Goal: Task Accomplishment & Management: Use online tool/utility

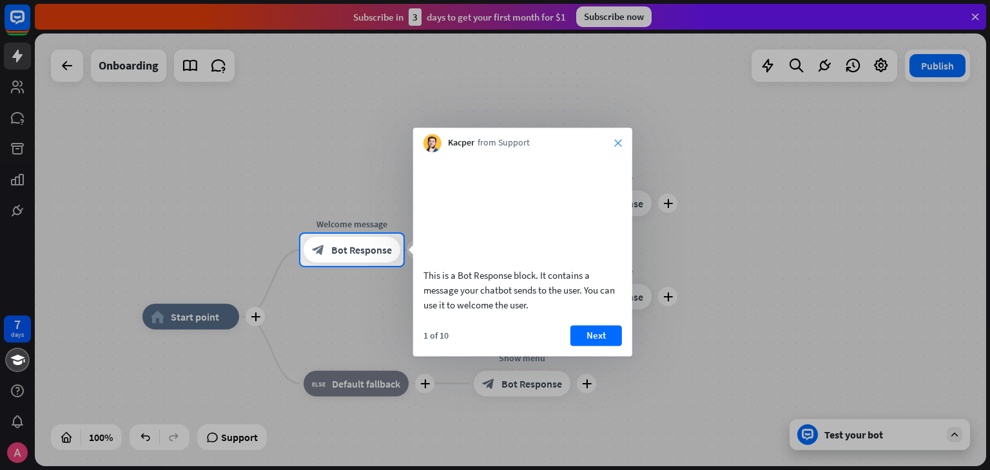
click at [613, 142] on div "Kacper from Support close" at bounding box center [522, 140] width 219 height 24
click at [618, 140] on icon "close" at bounding box center [618, 143] width 8 height 8
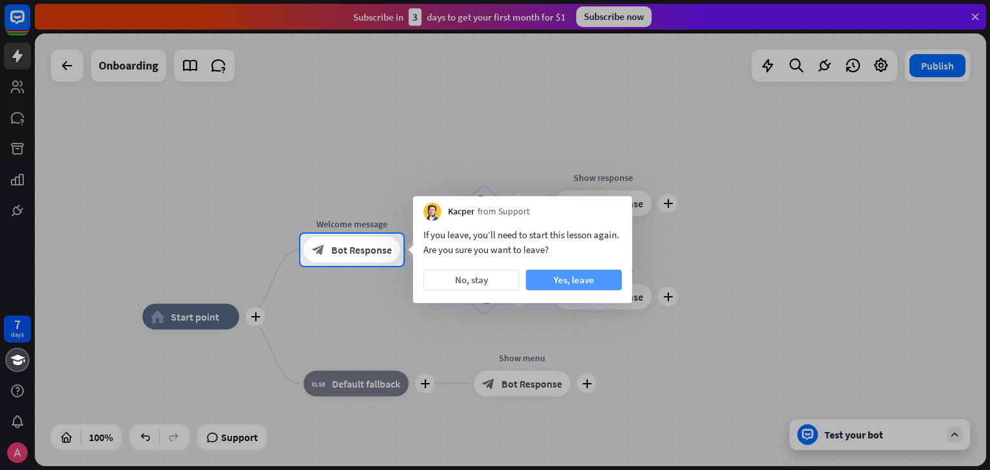
click at [563, 280] on button "Yes, leave" at bounding box center [574, 280] width 96 height 21
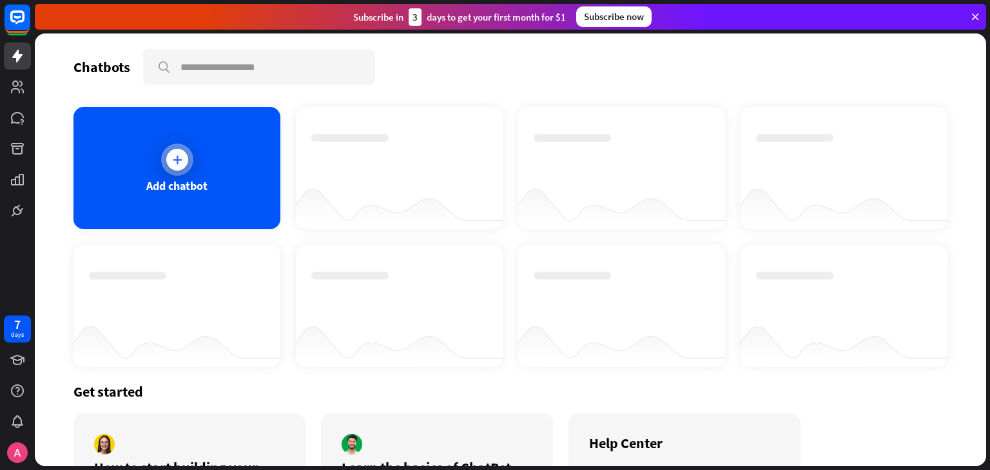
click at [173, 151] on div at bounding box center [177, 160] width 22 height 22
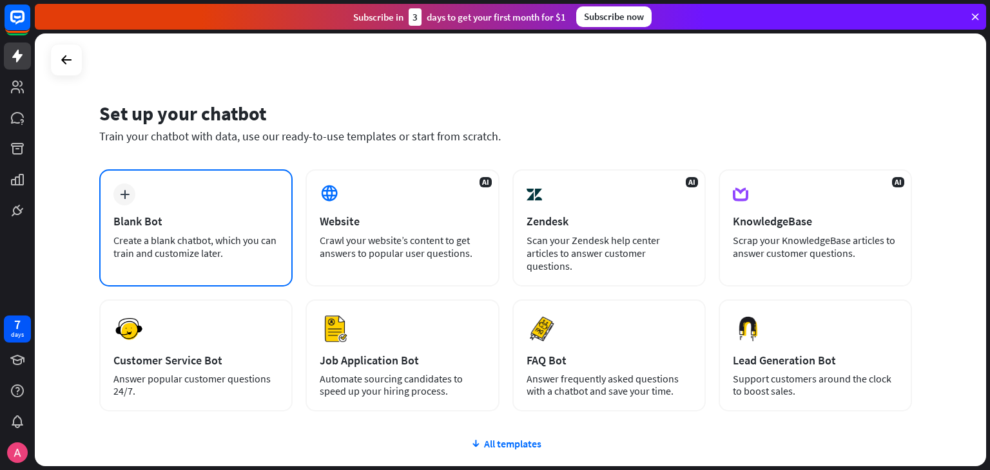
click at [127, 191] on icon "plus" at bounding box center [125, 194] width 10 height 9
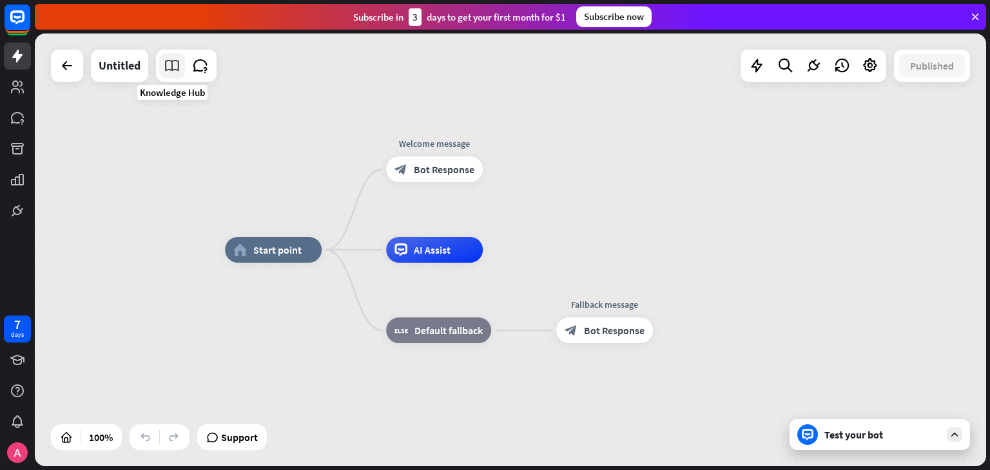
click at [161, 70] on link at bounding box center [172, 66] width 26 height 26
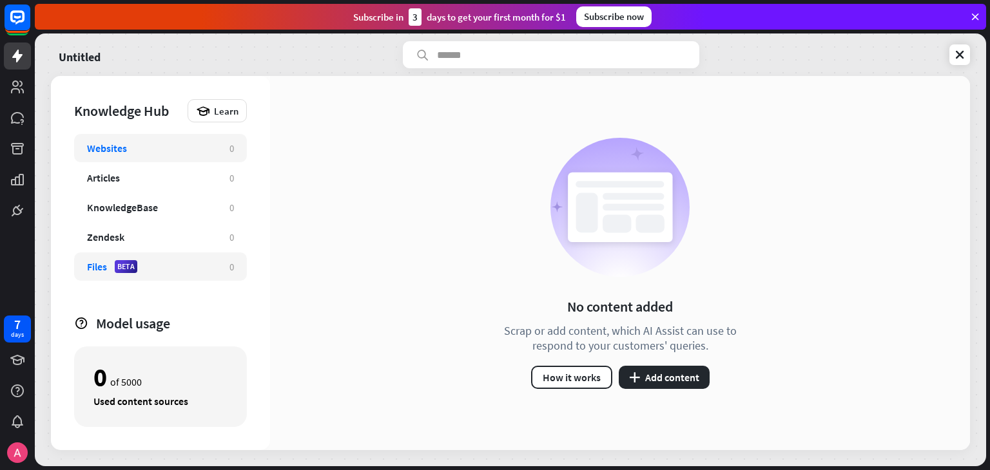
click at [149, 271] on div "Files BETA" at bounding box center [151, 266] width 129 height 13
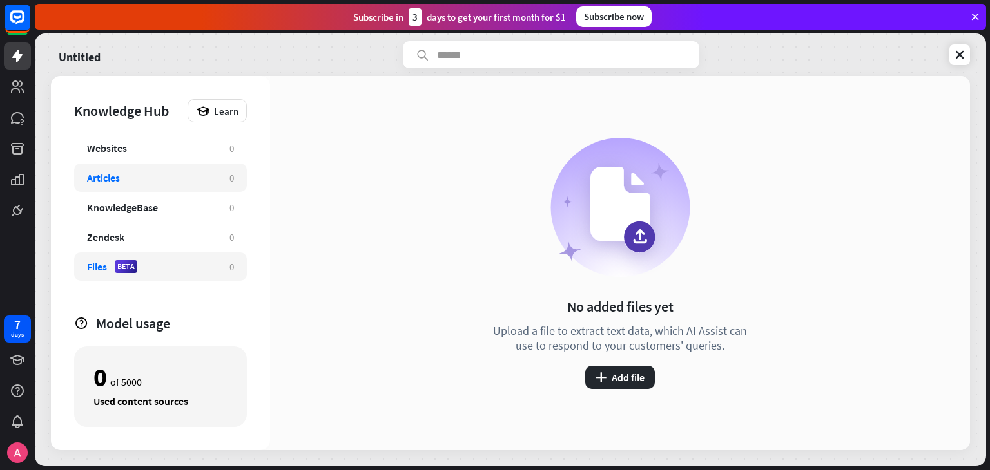
click at [180, 176] on div "Articles" at bounding box center [151, 177] width 129 height 13
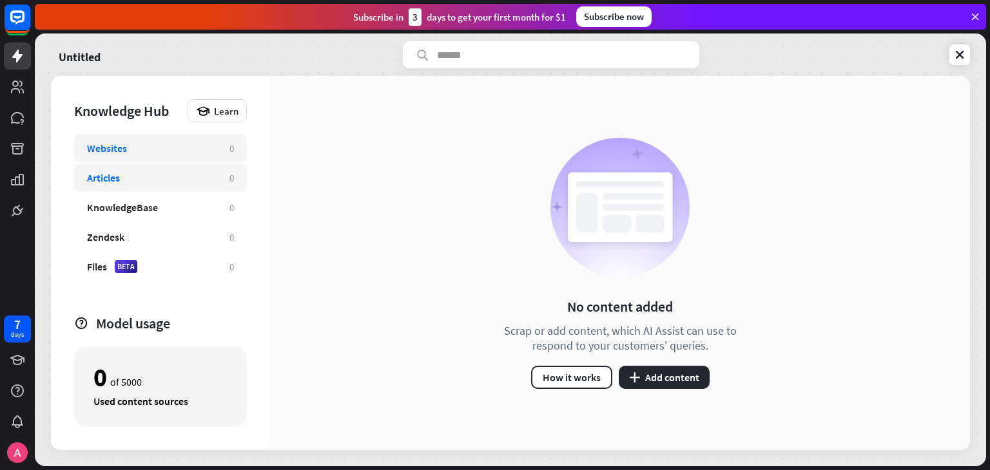
click at [186, 138] on div "Websites 0" at bounding box center [160, 148] width 173 height 28
click at [97, 146] on div "Websites" at bounding box center [107, 148] width 40 height 13
click at [667, 359] on div "No content added Scrap or add content, which AI Assist can use to respond to yo…" at bounding box center [620, 263] width 264 height 251
click at [667, 378] on button "plus Add content" at bounding box center [663, 377] width 91 height 23
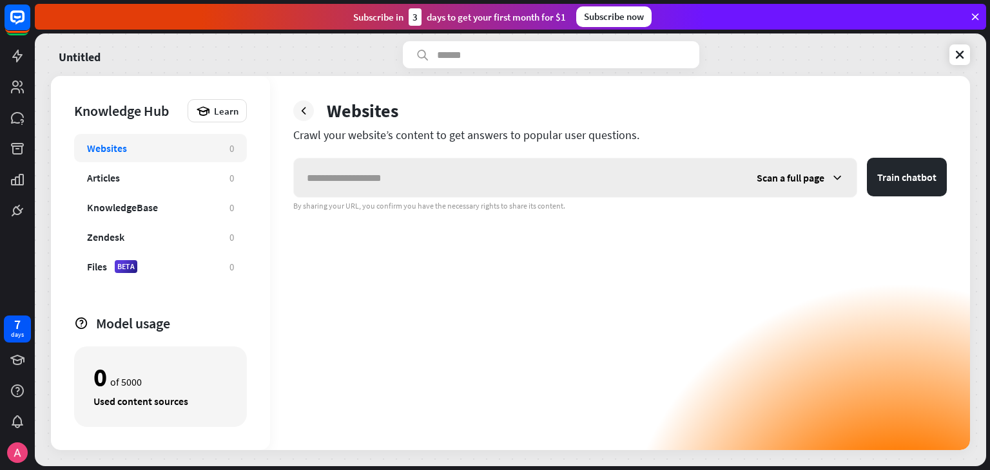
click at [379, 171] on input "text" at bounding box center [519, 177] width 450 height 39
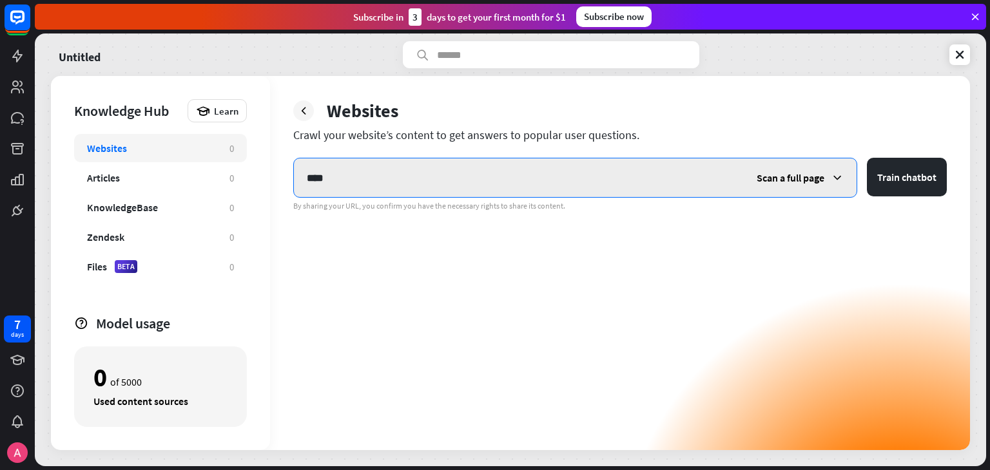
drag, startPoint x: 478, startPoint y: 186, endPoint x: 309, endPoint y: 186, distance: 168.8
click at [309, 186] on input "****" at bounding box center [519, 177] width 450 height 39
paste input "**********"
click at [307, 180] on input "**********" at bounding box center [519, 177] width 450 height 39
click at [311, 180] on input "**********" at bounding box center [519, 177] width 450 height 39
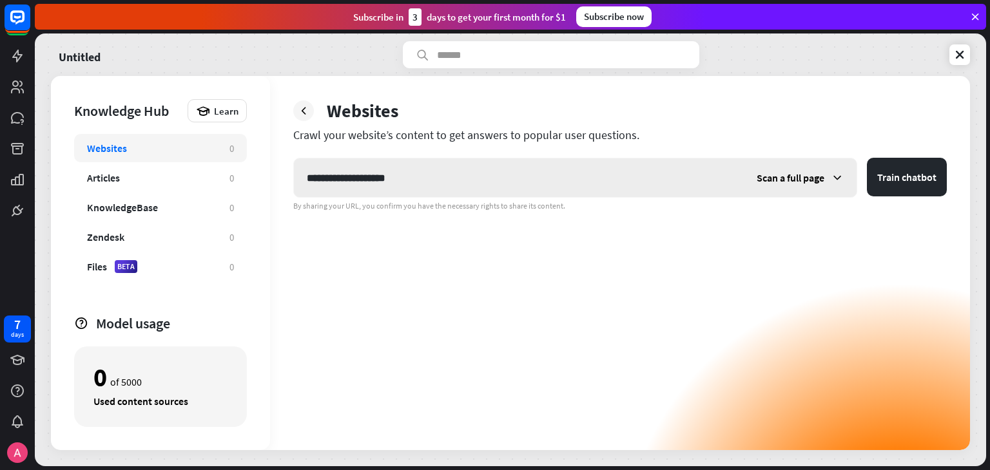
click at [821, 177] on span "Scan a full page" at bounding box center [790, 177] width 68 height 13
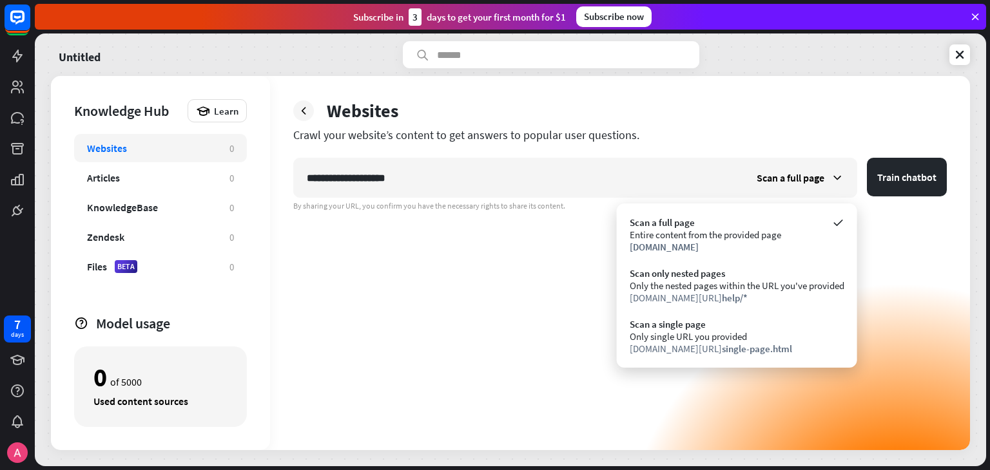
click at [943, 284] on div "**********" at bounding box center [619, 304] width 653 height 292
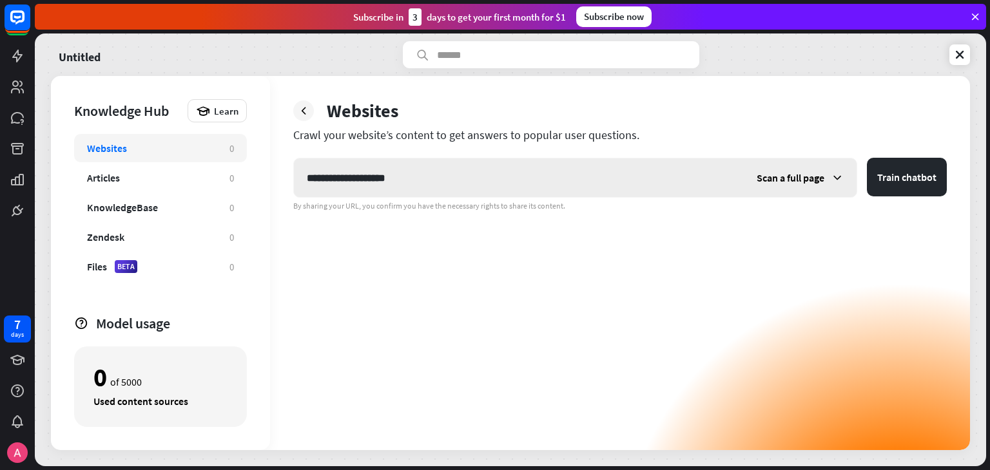
click at [781, 181] on span "Scan a full page" at bounding box center [790, 177] width 68 height 13
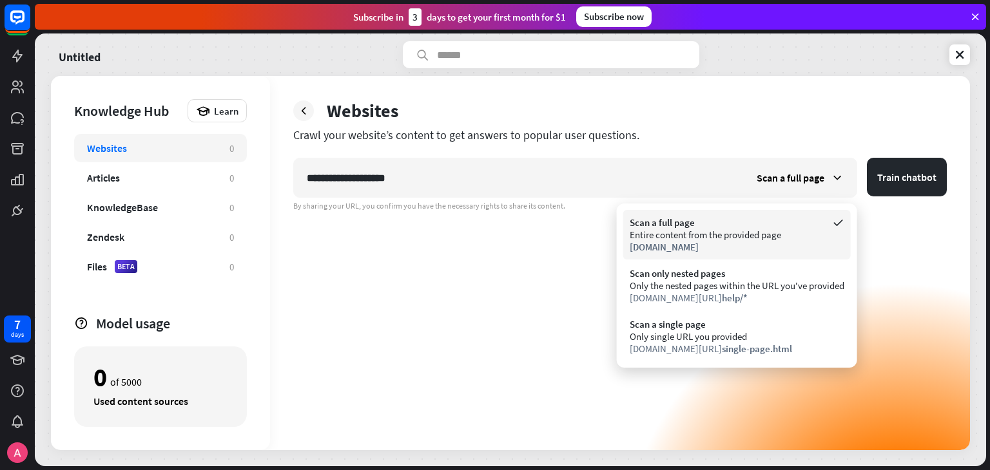
click at [711, 231] on div "Entire content from the provided page" at bounding box center [736, 235] width 215 height 12
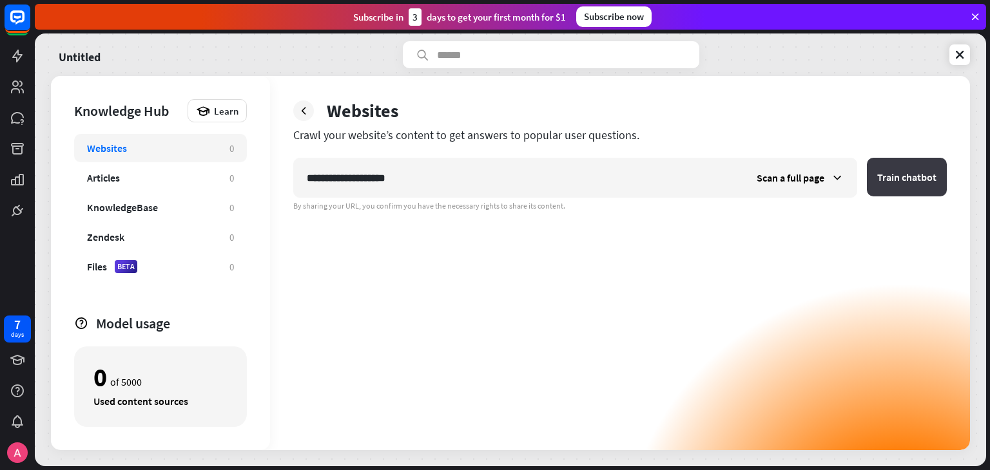
click at [917, 189] on button "Train chatbot" at bounding box center [907, 177] width 80 height 39
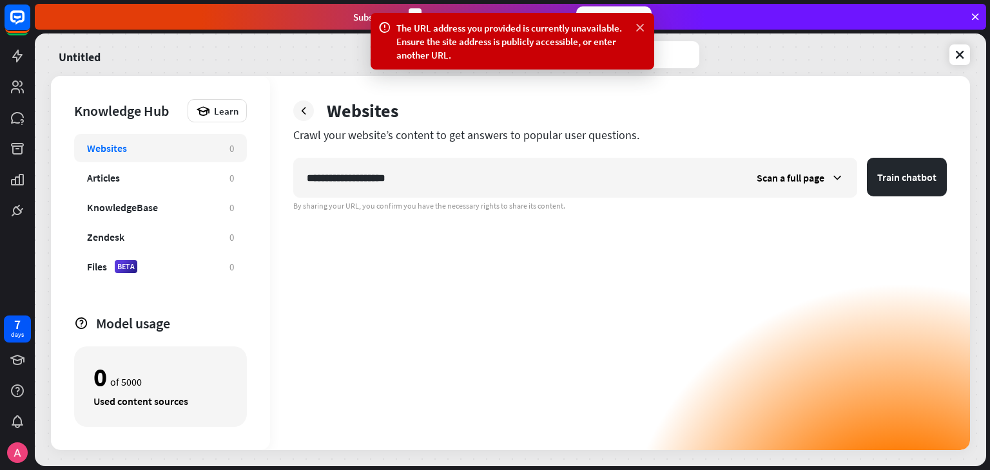
click at [641, 27] on icon at bounding box center [639, 28] width 13 height 14
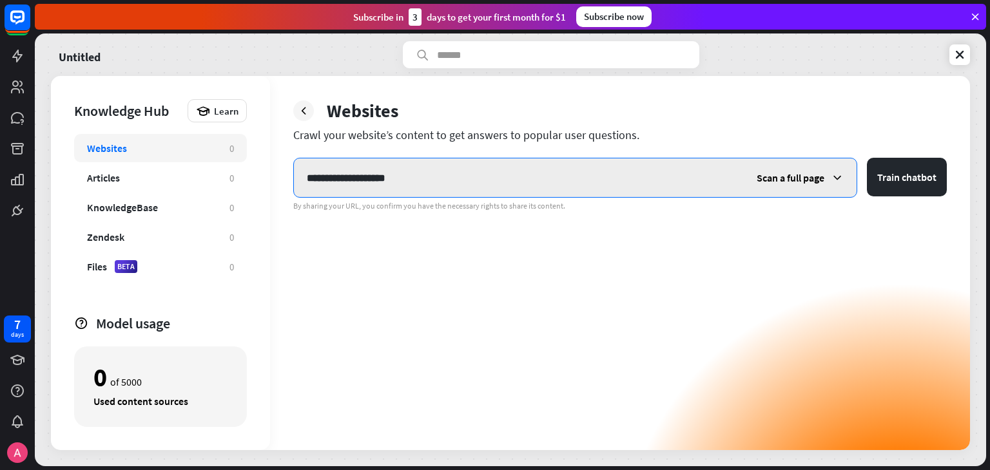
click at [338, 177] on input "**********" at bounding box center [519, 177] width 450 height 39
click at [436, 175] on input "**********" at bounding box center [519, 177] width 450 height 39
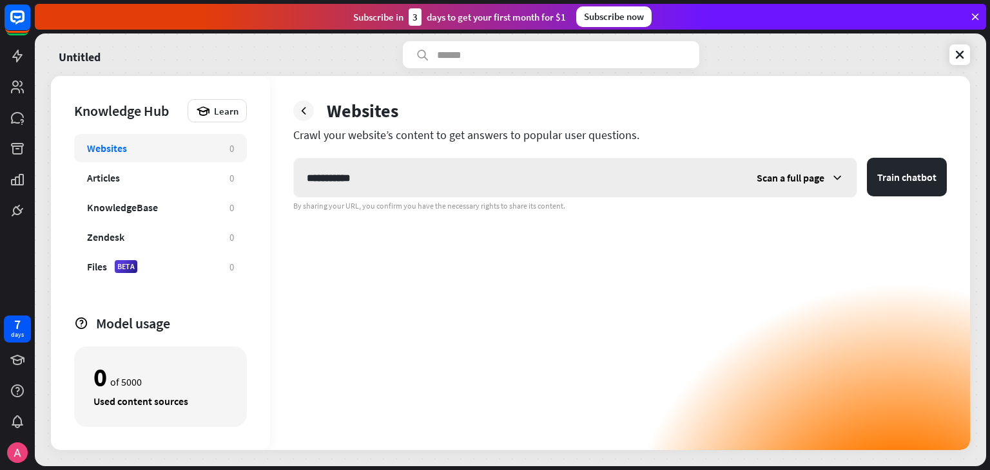
click at [839, 180] on icon at bounding box center [836, 177] width 13 height 13
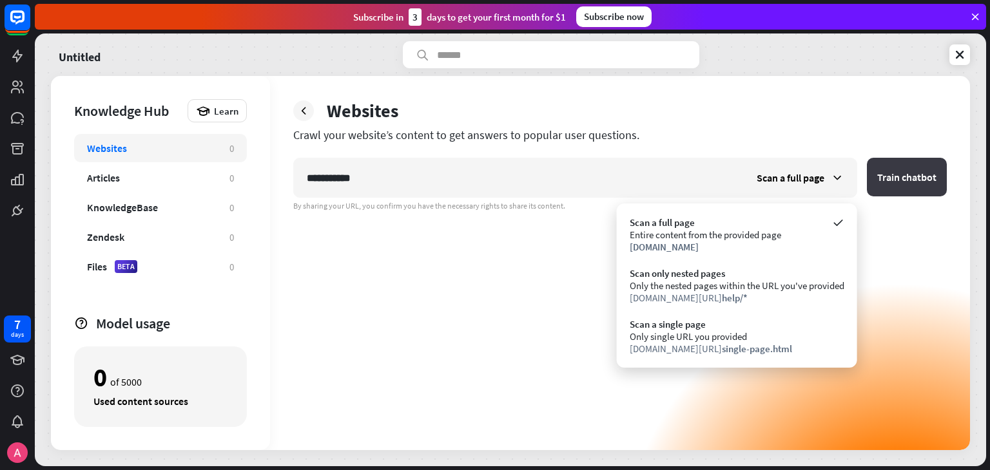
click at [919, 173] on button "Train chatbot" at bounding box center [907, 177] width 80 height 39
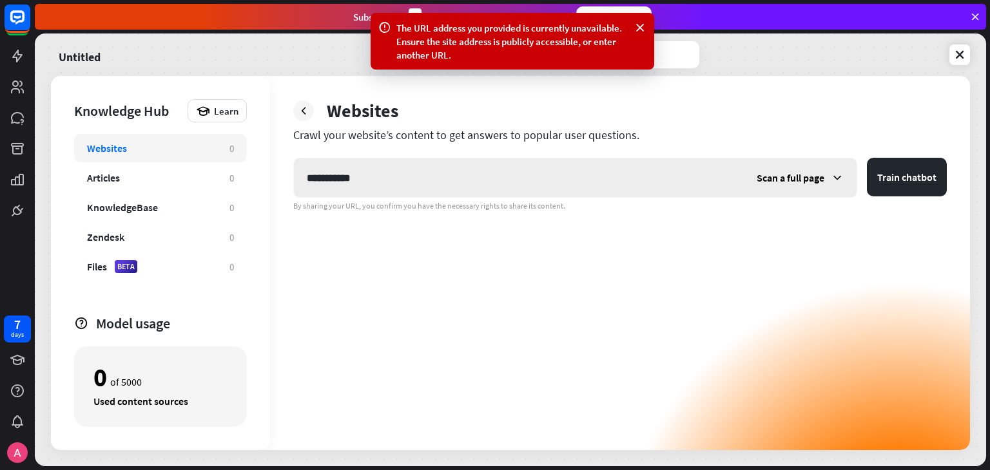
click at [796, 170] on div "Scan a full page" at bounding box center [799, 177] width 113 height 39
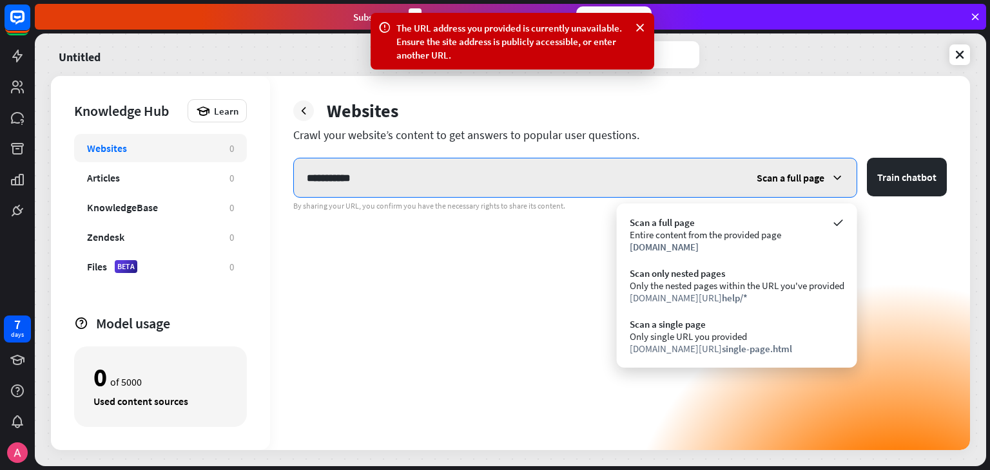
click at [470, 173] on input "**********" at bounding box center [519, 177] width 450 height 39
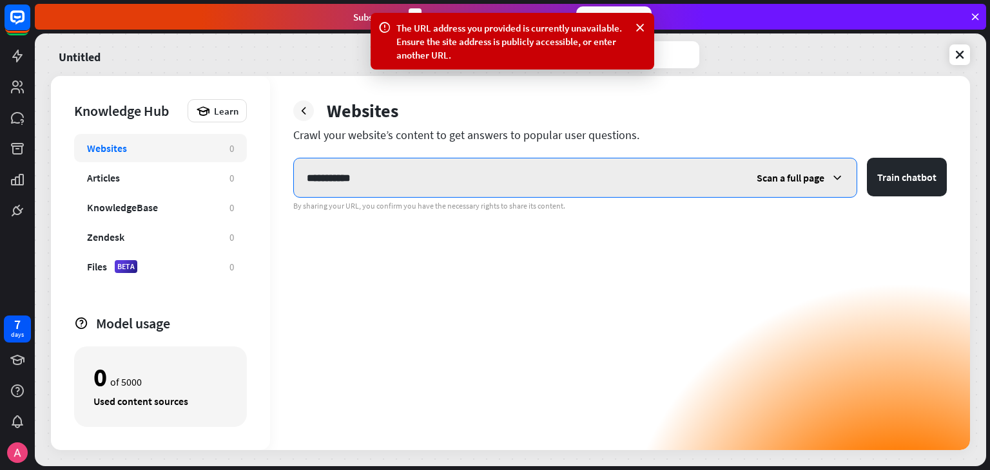
click at [304, 176] on input "**********" at bounding box center [519, 177] width 450 height 39
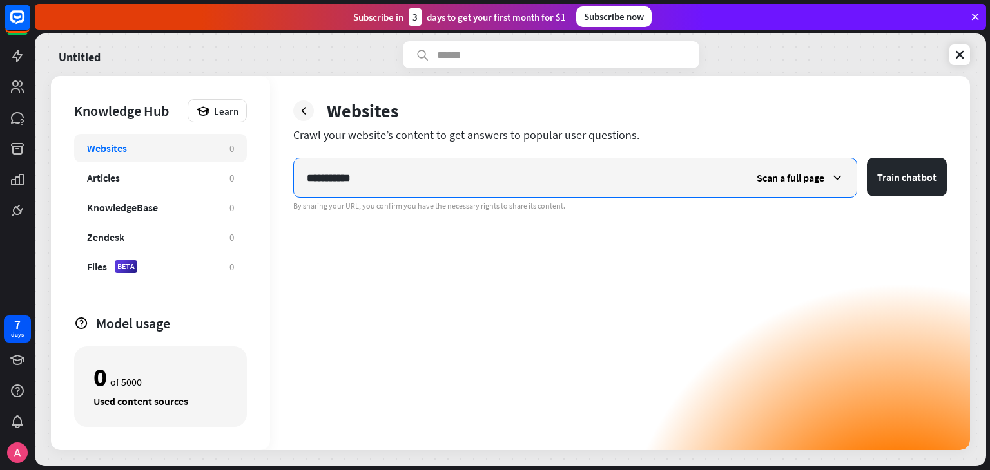
drag, startPoint x: 407, startPoint y: 185, endPoint x: 286, endPoint y: 184, distance: 121.1
click at [286, 184] on div "**********" at bounding box center [620, 263] width 700 height 374
paste input "*********"
type input "**********"
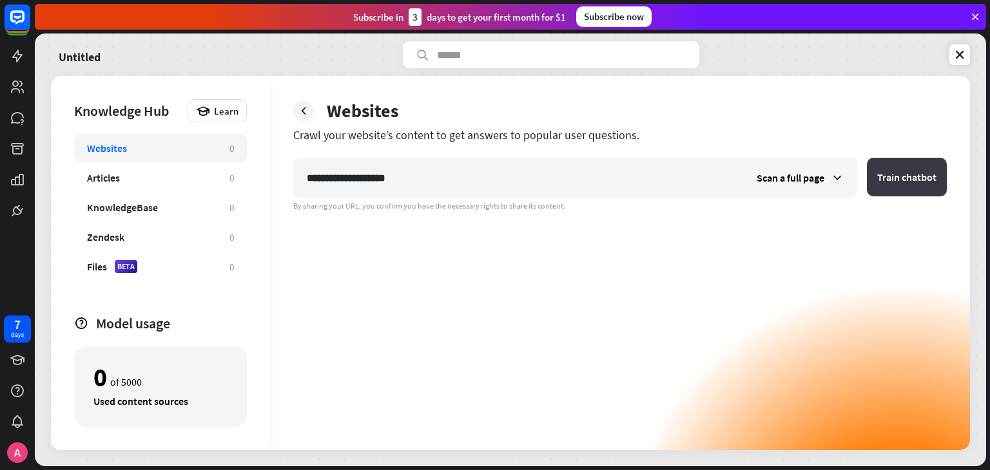
click at [879, 181] on button "Train chatbot" at bounding box center [907, 177] width 80 height 39
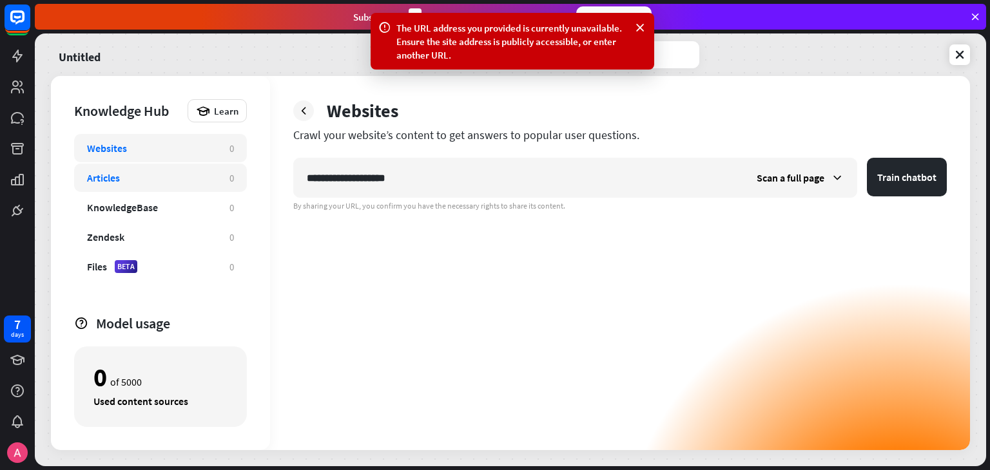
click at [193, 182] on div "Articles" at bounding box center [151, 177] width 129 height 13
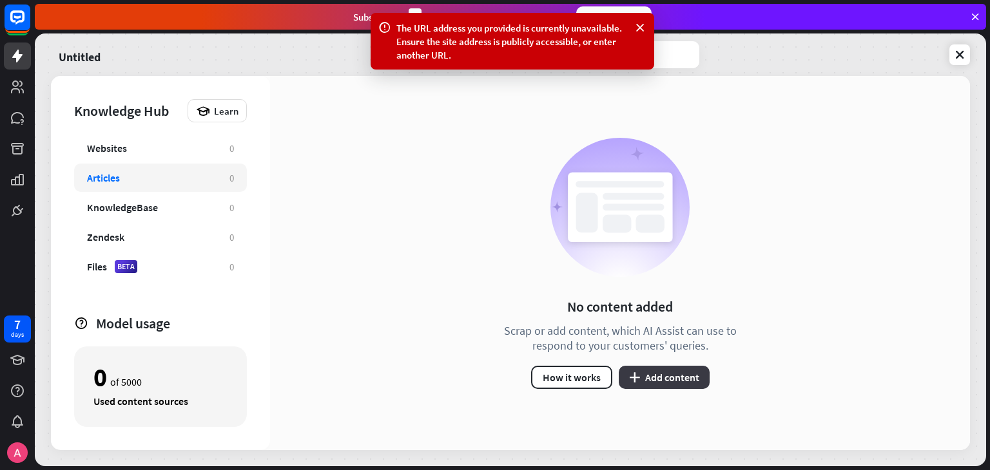
click at [652, 378] on button "plus Add content" at bounding box center [663, 377] width 91 height 23
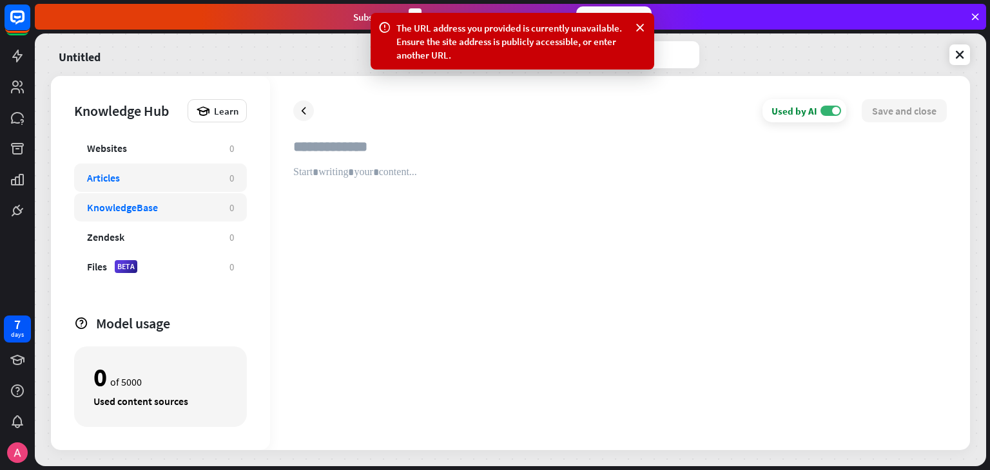
click at [177, 216] on div "KnowledgeBase 0" at bounding box center [160, 207] width 173 height 28
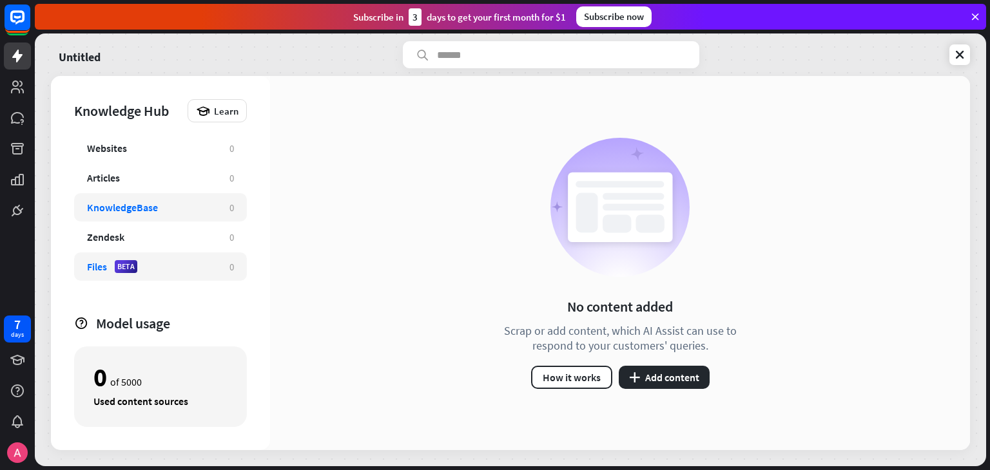
click at [174, 261] on div "Files BETA" at bounding box center [151, 266] width 129 height 13
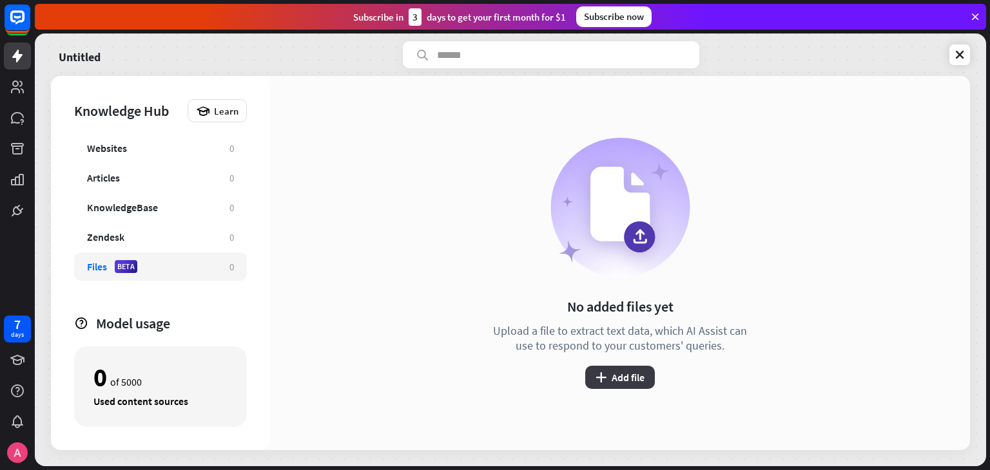
click at [608, 369] on button "plus Add file" at bounding box center [620, 377] width 70 height 23
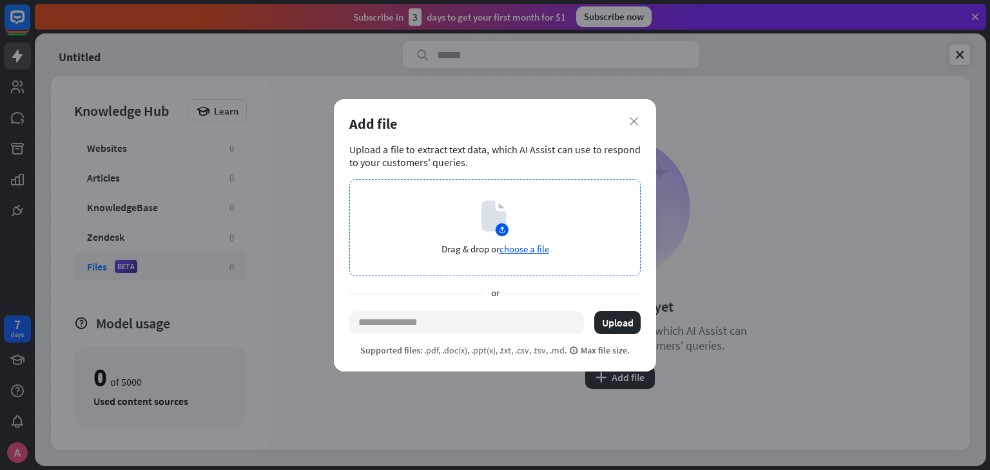
click at [531, 240] on div "Drag & drop or choose a file" at bounding box center [494, 227] width 291 height 97
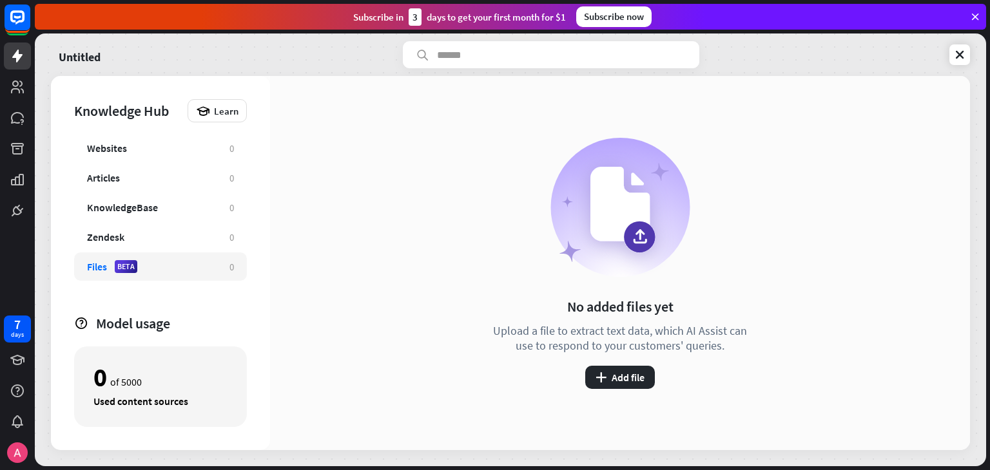
drag, startPoint x: 293, startPoint y: 179, endPoint x: 448, endPoint y: 113, distance: 168.6
click at [448, 113] on div "No added files yet Upload a file to extract text data, which AI Assist can use …" at bounding box center [620, 263] width 700 height 374
click at [626, 377] on button "plus Add file" at bounding box center [620, 377] width 70 height 23
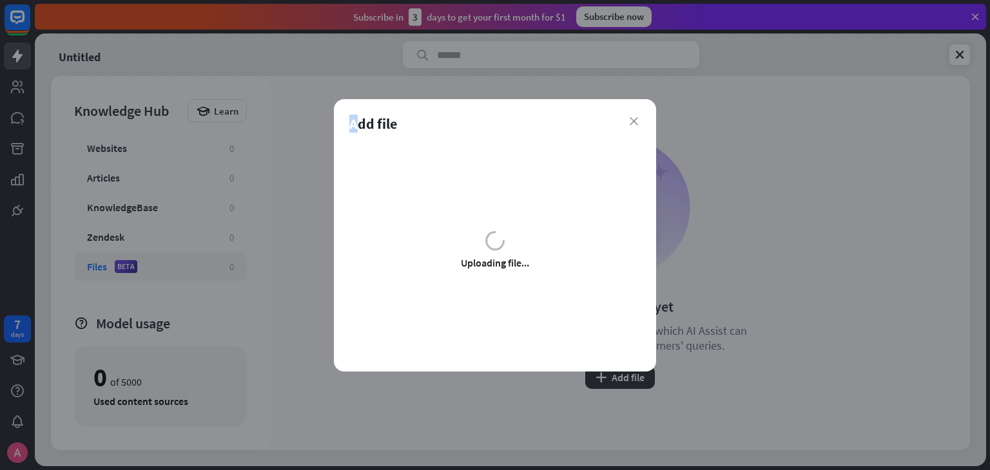
drag, startPoint x: 350, startPoint y: 124, endPoint x: 359, endPoint y: 124, distance: 9.0
click at [359, 124] on div "Add file" at bounding box center [494, 124] width 291 height 18
drag, startPoint x: 365, startPoint y: 123, endPoint x: 387, endPoint y: 124, distance: 21.3
click at [387, 124] on div "Add file" at bounding box center [494, 124] width 291 height 18
click at [360, 122] on div "Add file" at bounding box center [494, 124] width 291 height 18
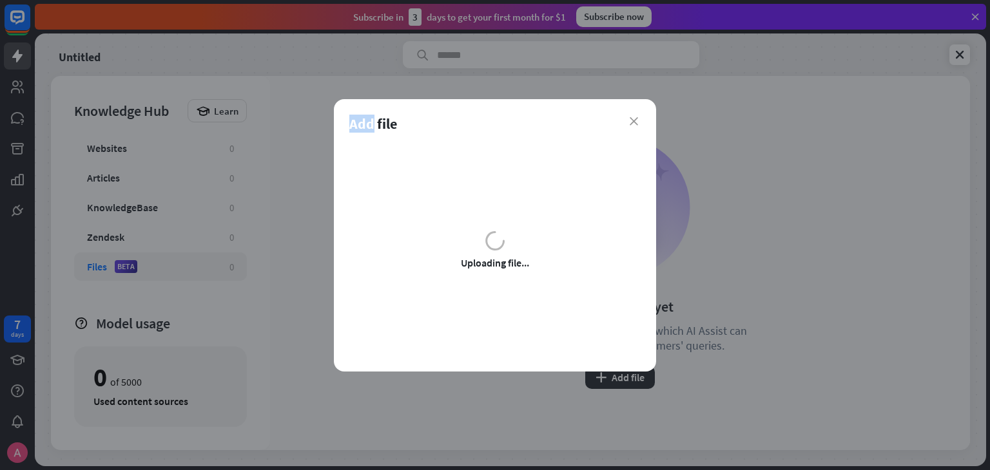
drag, startPoint x: 351, startPoint y: 121, endPoint x: 371, endPoint y: 117, distance: 20.3
click at [371, 117] on div "Add file" at bounding box center [494, 124] width 291 height 18
drag, startPoint x: 378, startPoint y: 119, endPoint x: 394, endPoint y: 117, distance: 16.2
click at [394, 117] on div "Add file" at bounding box center [494, 124] width 291 height 18
click at [437, 202] on div "Uploading file..." at bounding box center [494, 249] width 291 height 213
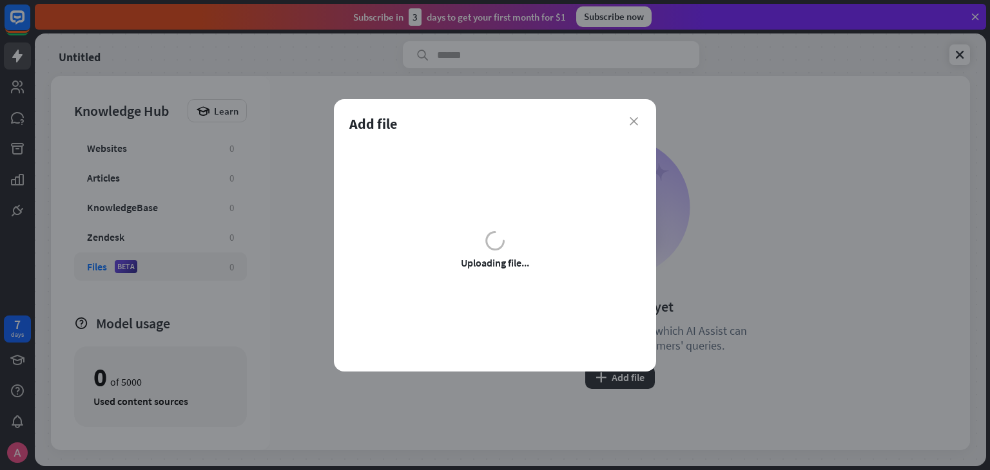
click at [490, 204] on div "Uploading file..." at bounding box center [494, 249] width 291 height 213
click at [370, 149] on div "Uploading file..." at bounding box center [494, 249] width 291 height 213
click at [629, 120] on div "Add file" at bounding box center [494, 124] width 291 height 18
click at [631, 124] on icon "close" at bounding box center [633, 121] width 8 height 8
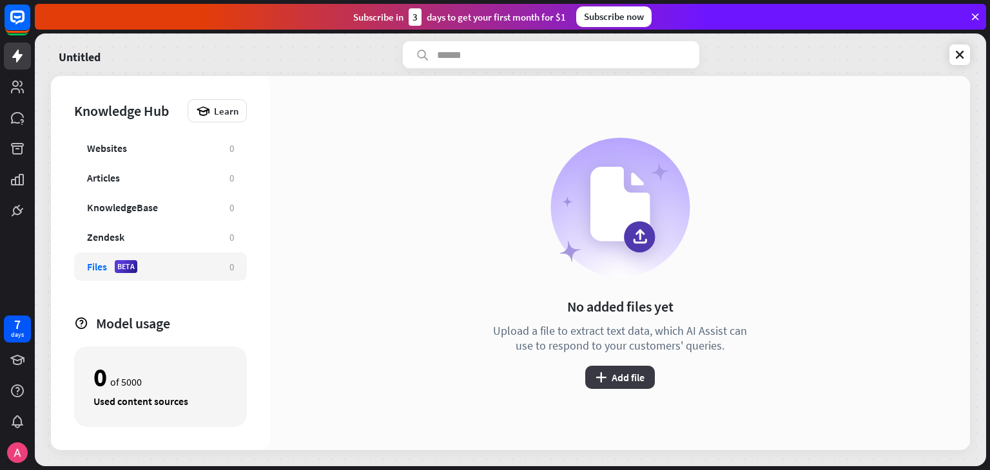
click at [625, 379] on button "plus Add file" at bounding box center [620, 377] width 70 height 23
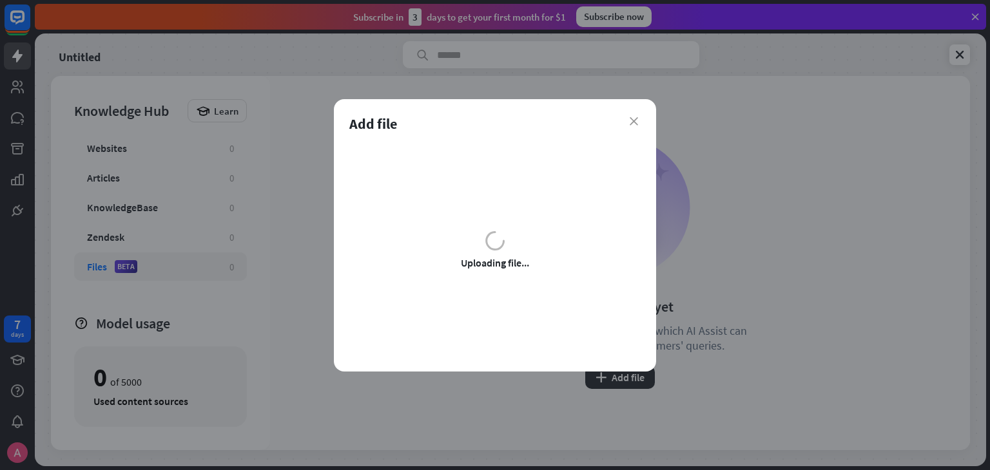
click at [474, 244] on div "Uploading file..." at bounding box center [494, 249] width 291 height 213
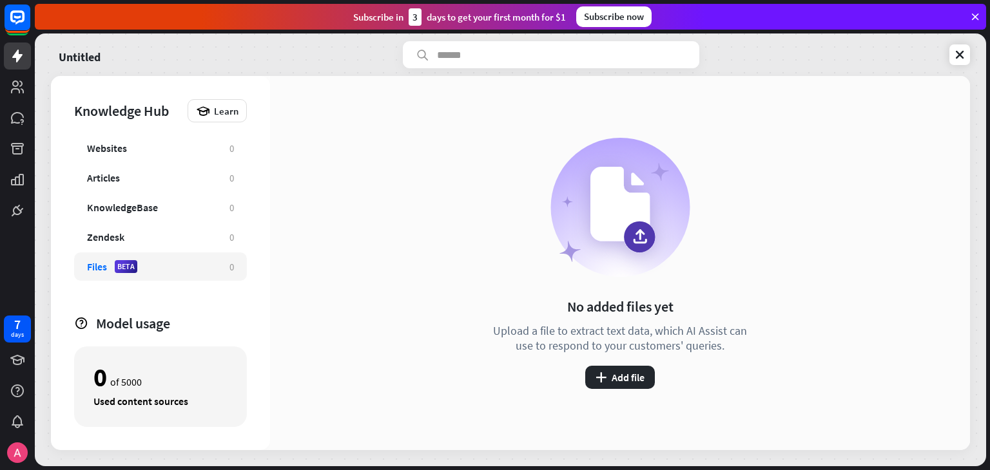
click at [131, 138] on div "close Add file Upload a file to extract text data, which AI Assist can use to r…" at bounding box center [495, 235] width 990 height 470
click at [130, 141] on div "Websites 0" at bounding box center [160, 148] width 173 height 28
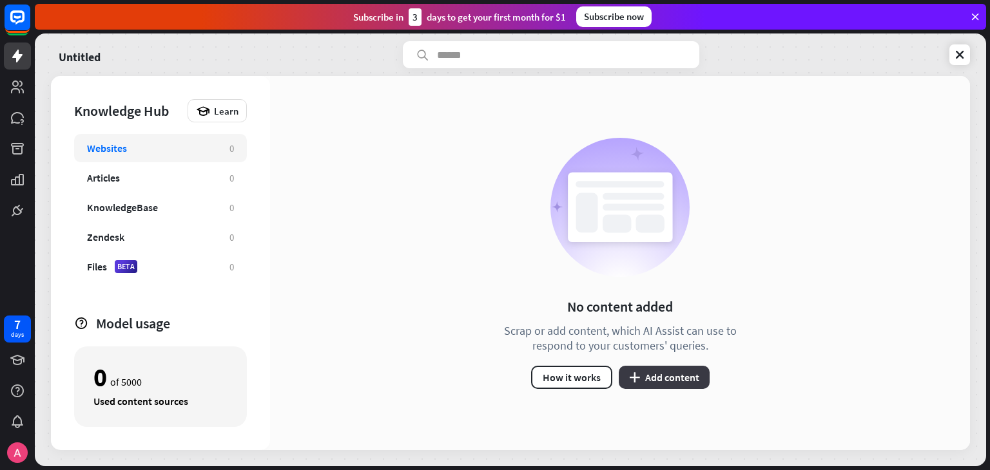
click at [673, 376] on button "plus Add content" at bounding box center [663, 377] width 91 height 23
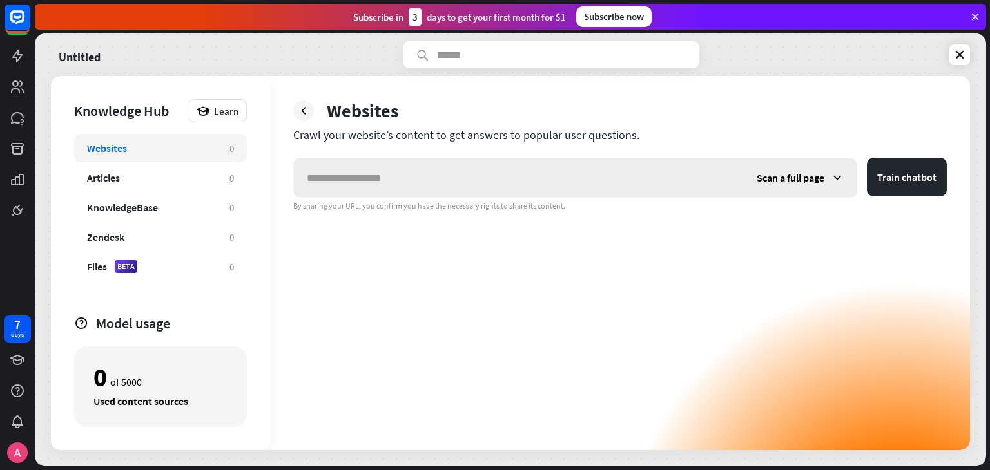
click at [792, 171] on span "Scan a full page" at bounding box center [790, 177] width 68 height 13
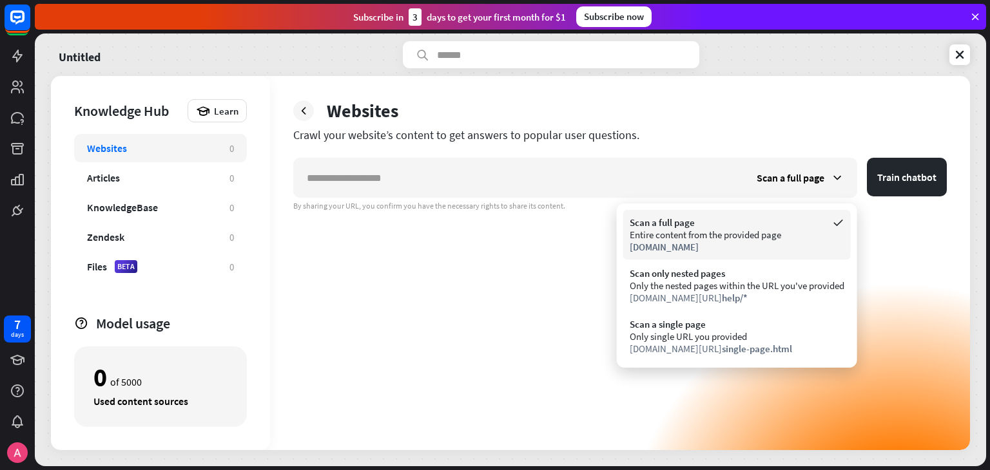
click at [758, 236] on div "Entire content from the provided page" at bounding box center [736, 235] width 215 height 12
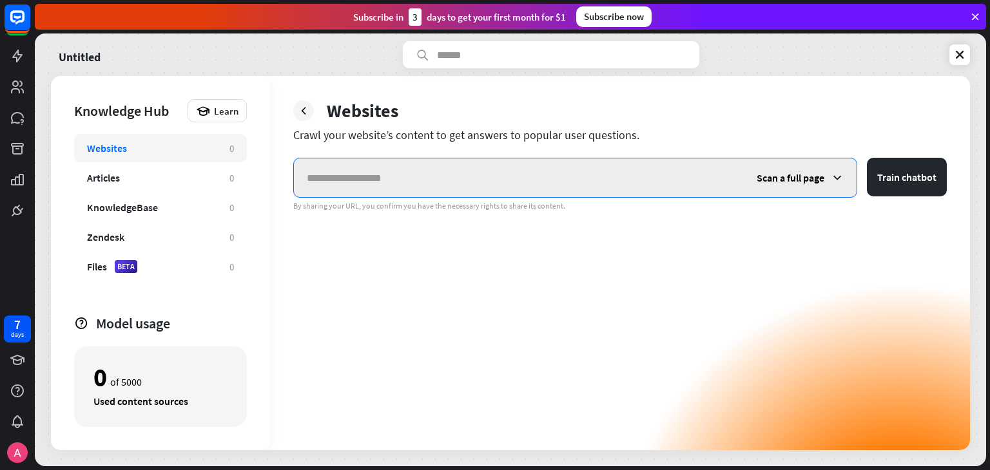
click at [384, 169] on input "text" at bounding box center [519, 177] width 450 height 39
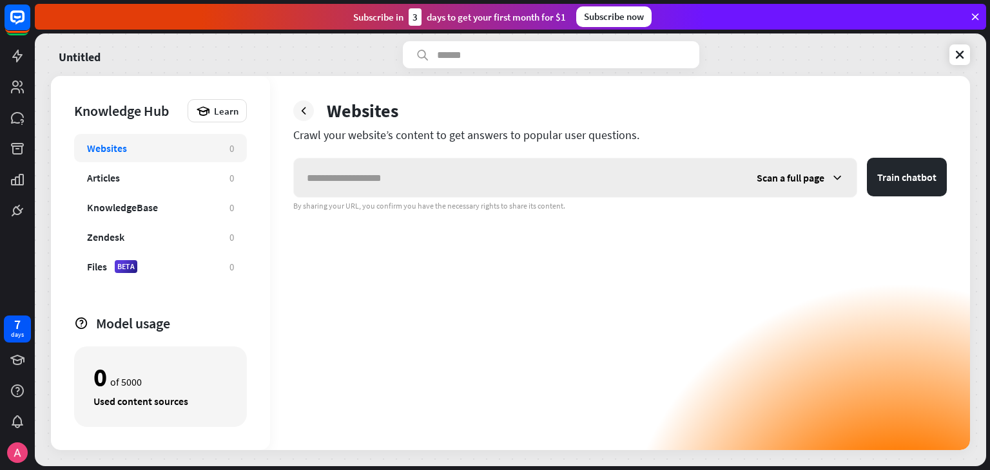
drag, startPoint x: 428, startPoint y: 191, endPoint x: 777, endPoint y: 158, distance: 350.8
click at [776, 156] on div "Websites Crawl your website’s content to get answers to popular user questions.…" at bounding box center [620, 263] width 700 height 374
click at [308, 104] on icon at bounding box center [303, 110] width 13 height 13
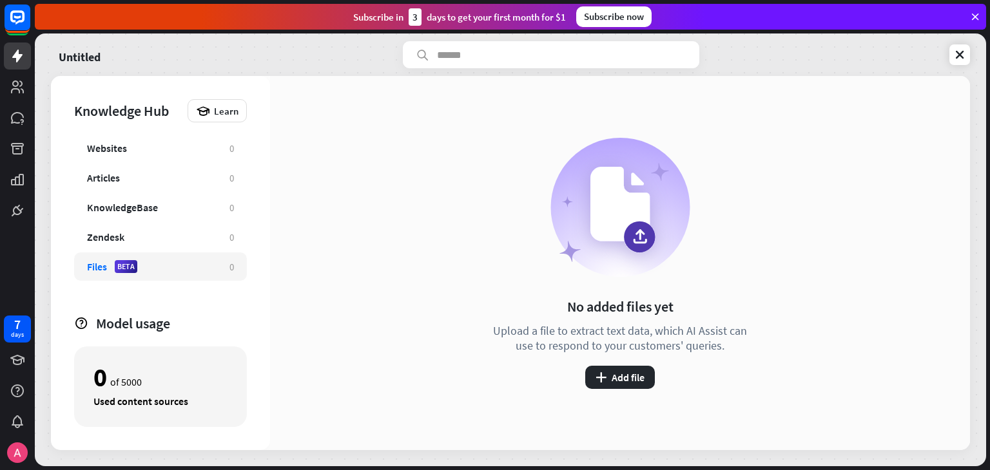
click at [162, 272] on div "Files BETA" at bounding box center [151, 266] width 129 height 13
click at [608, 353] on div "No added files yet Upload a file to extract text data, which AI Assist can use …" at bounding box center [620, 263] width 264 height 251
click at [608, 396] on div "No added files yet Upload a file to extract text data, which AI Assist can use …" at bounding box center [620, 263] width 700 height 374
click at [609, 374] on button "plus Add file" at bounding box center [620, 377] width 70 height 23
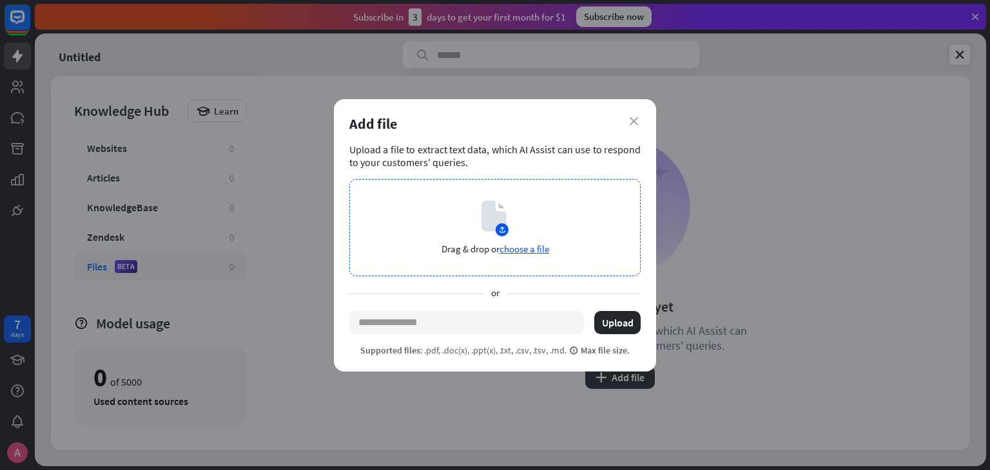
click at [526, 248] on span "choose a file" at bounding box center [524, 249] width 50 height 12
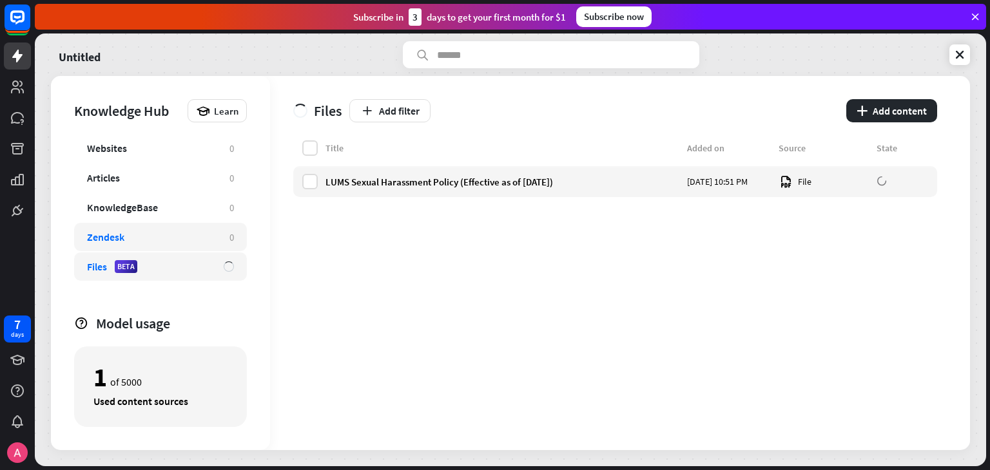
click at [155, 229] on div "Zendesk 0" at bounding box center [160, 237] width 173 height 28
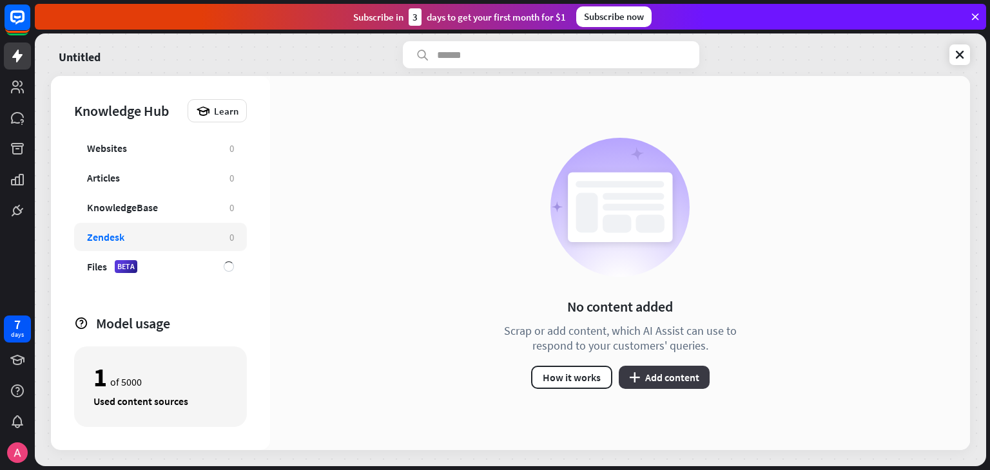
click at [679, 380] on button "plus Add content" at bounding box center [663, 377] width 91 height 23
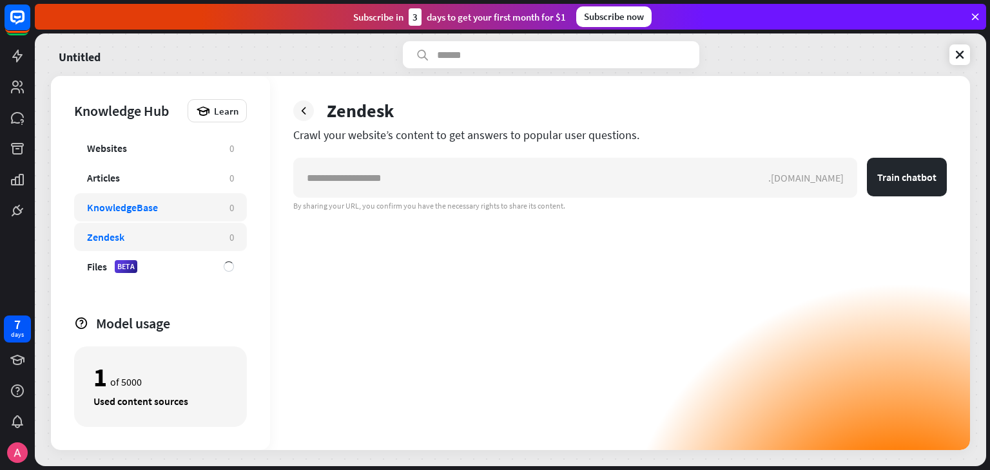
click at [169, 220] on div "KnowledgeBase 0" at bounding box center [160, 207] width 173 height 28
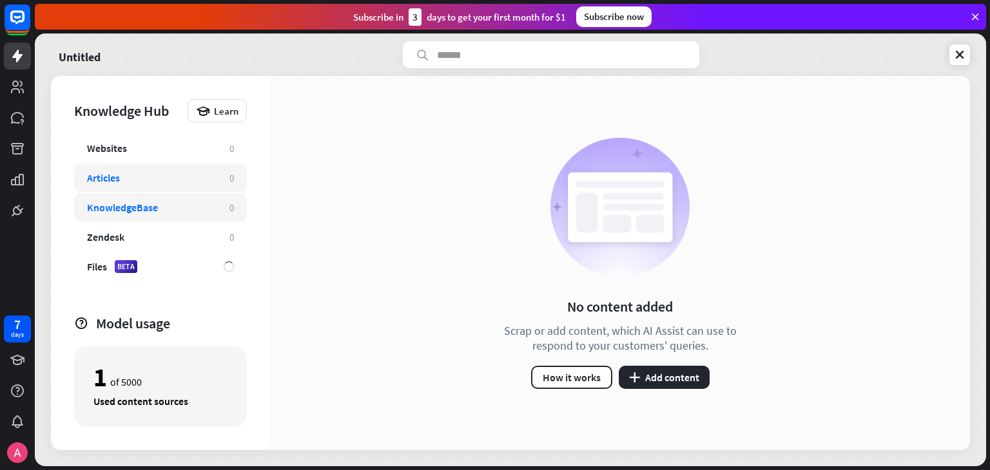
click at [152, 173] on div "Articles" at bounding box center [151, 177] width 129 height 13
click at [155, 206] on div "KnowledgeBase" at bounding box center [122, 207] width 71 height 13
click at [680, 389] on div "No content added Scrap or add content, which AI Assist can use to respond to yo…" at bounding box center [620, 263] width 700 height 374
click at [676, 383] on button "plus Add content" at bounding box center [663, 377] width 91 height 23
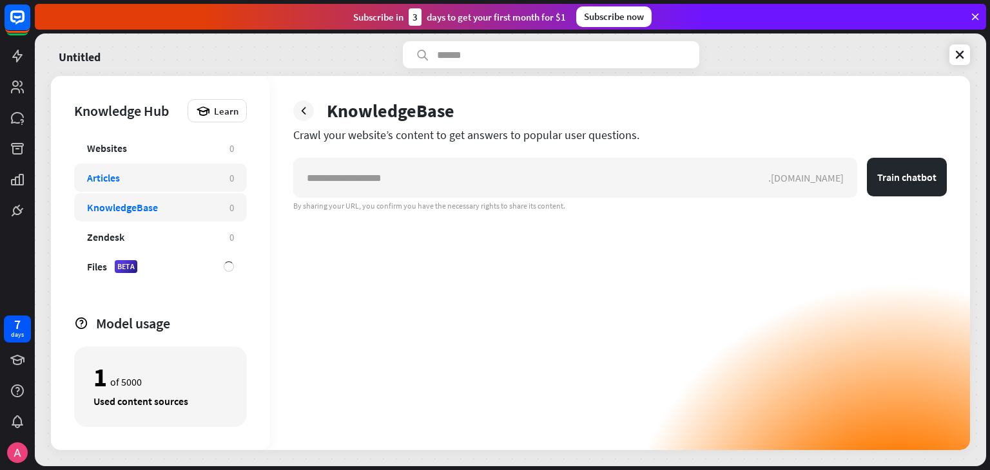
click at [142, 186] on div "Articles 0" at bounding box center [160, 178] width 173 height 28
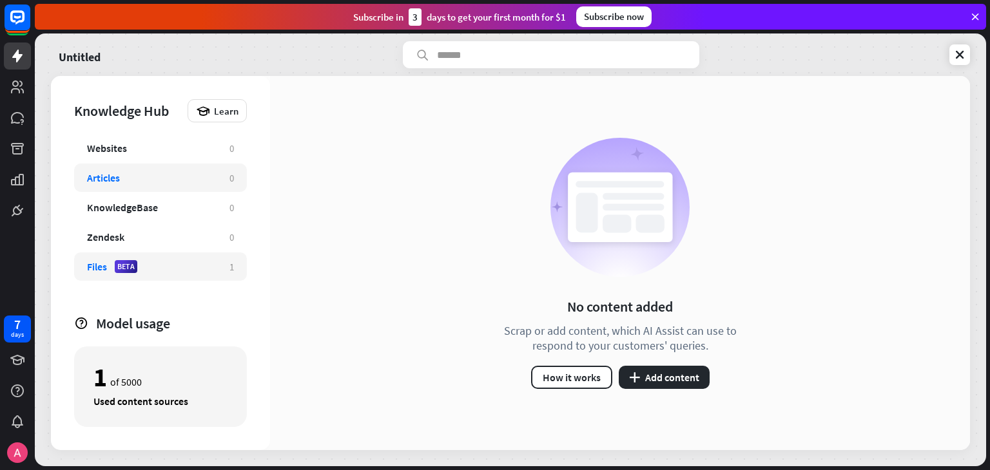
click at [160, 274] on div "Files BETA 1" at bounding box center [160, 267] width 173 height 28
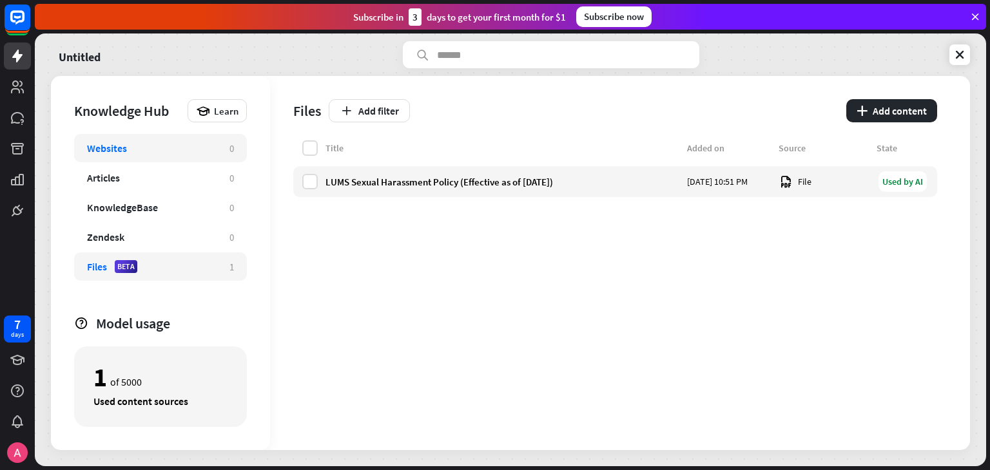
click at [136, 150] on div "Websites" at bounding box center [151, 148] width 129 height 13
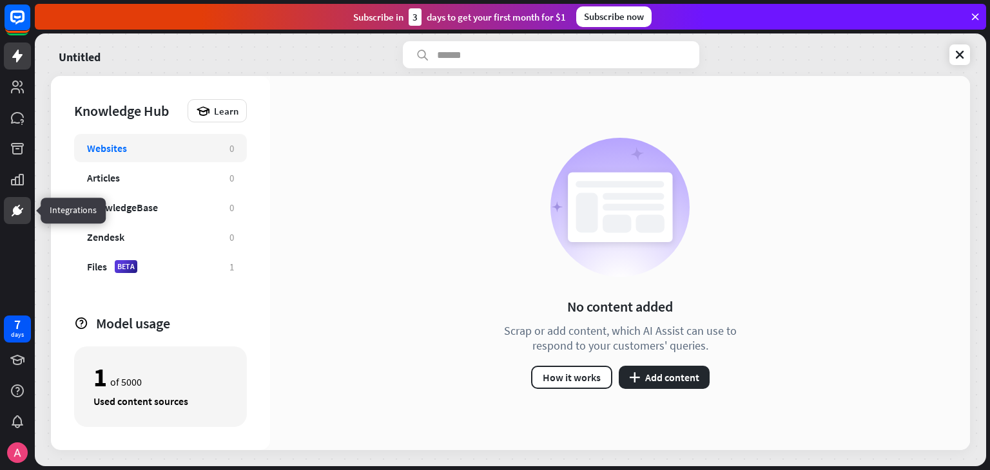
click at [16, 209] on icon at bounding box center [18, 211] width 8 height 8
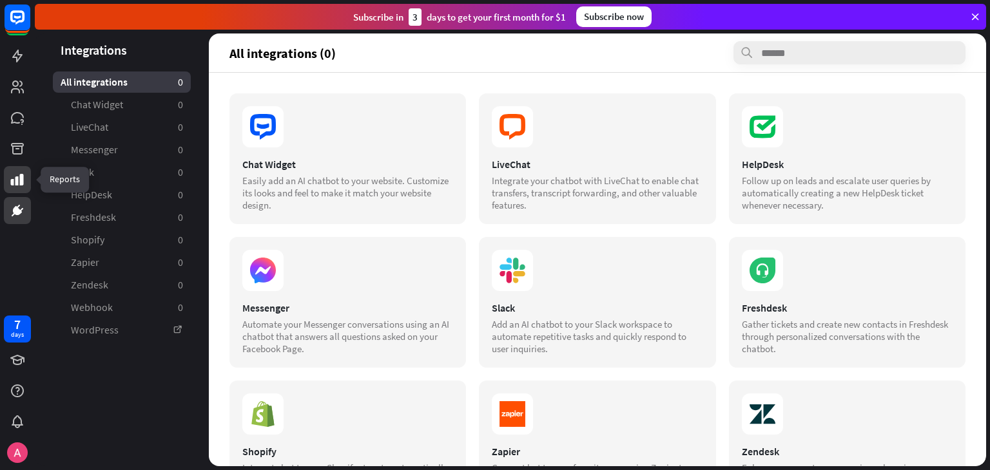
click at [15, 191] on link at bounding box center [17, 179] width 27 height 27
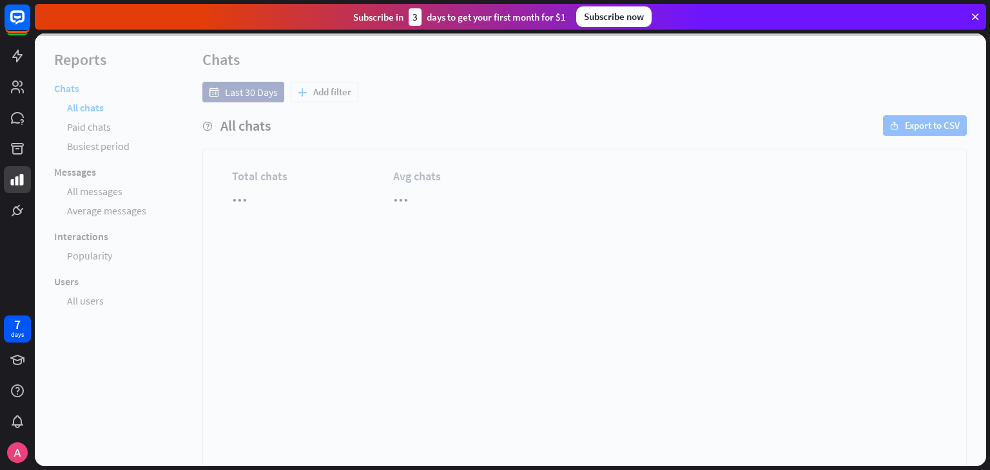
click at [34, 138] on div at bounding box center [17, 112] width 35 height 224
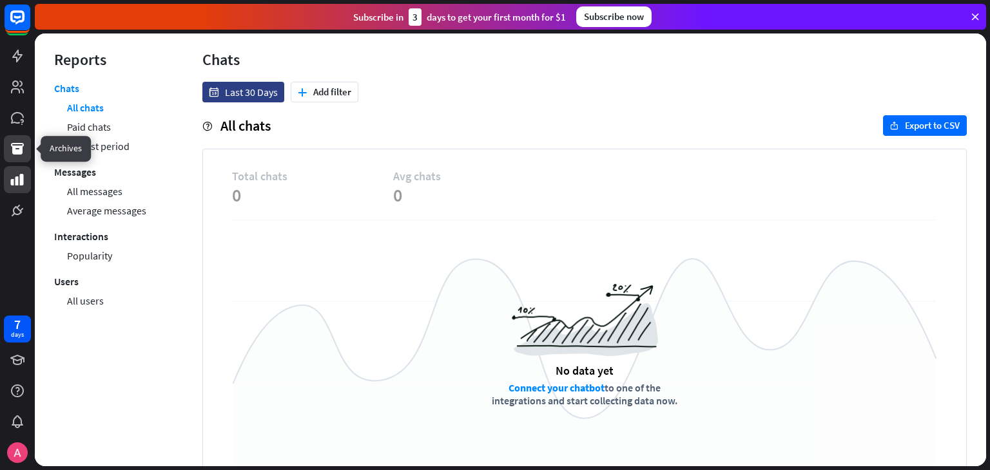
click at [26, 149] on link at bounding box center [17, 148] width 27 height 27
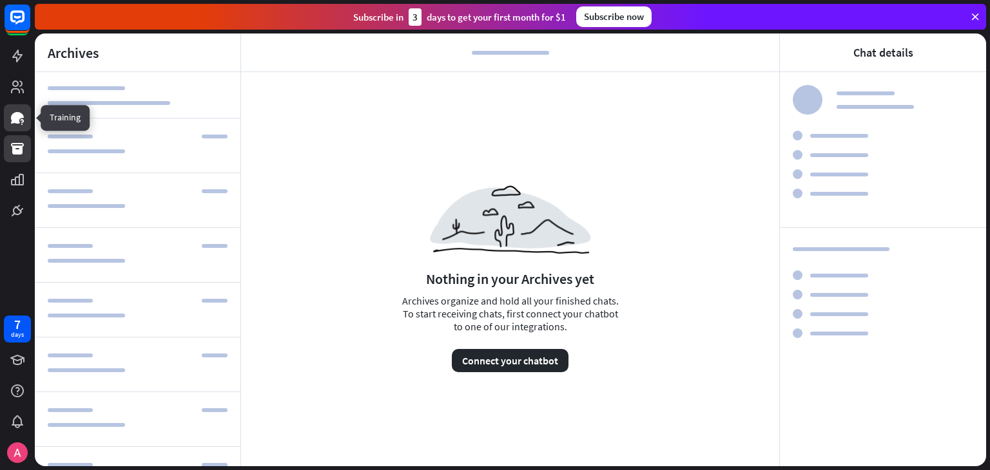
click at [5, 117] on link at bounding box center [17, 117] width 27 height 27
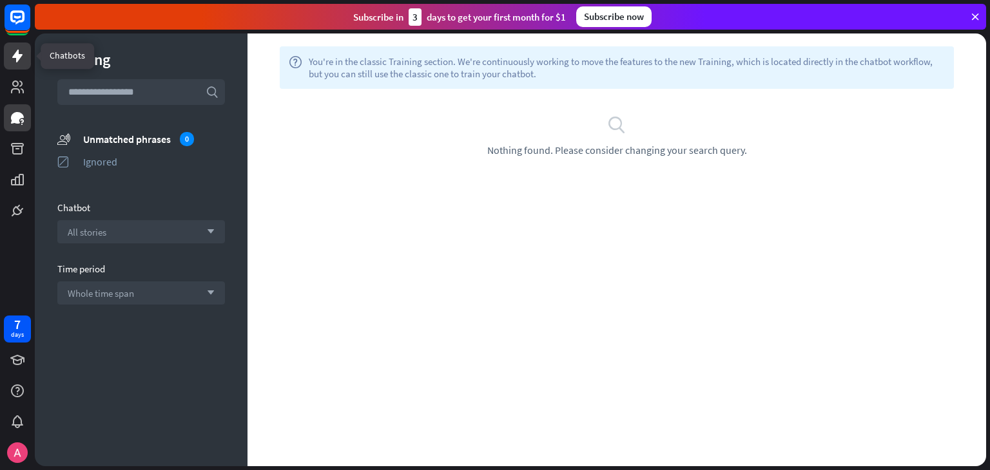
click at [15, 57] on icon at bounding box center [17, 56] width 10 height 13
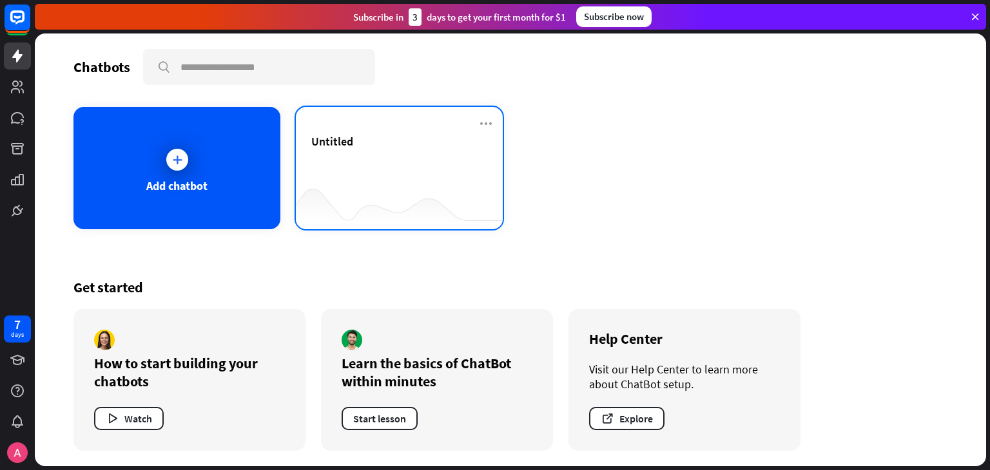
click at [391, 148] on div "Untitled" at bounding box center [399, 156] width 176 height 45
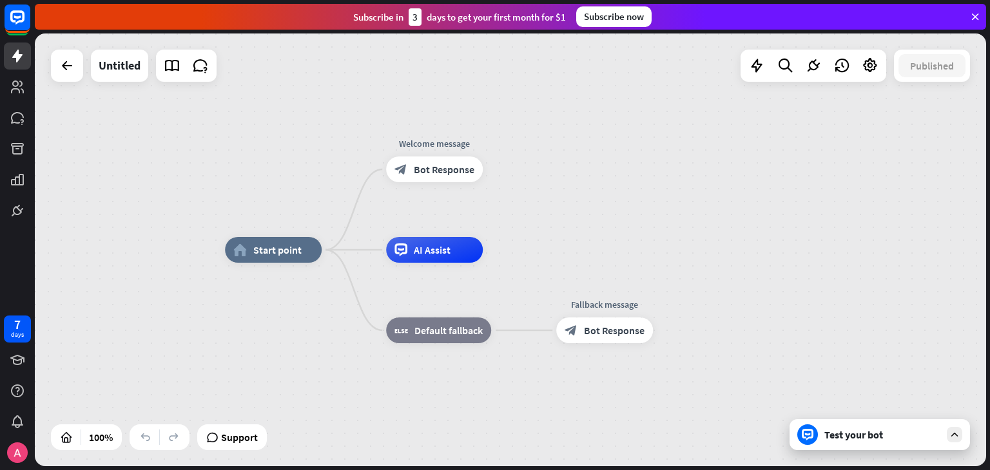
click at [959, 435] on icon at bounding box center [954, 435] width 12 height 12
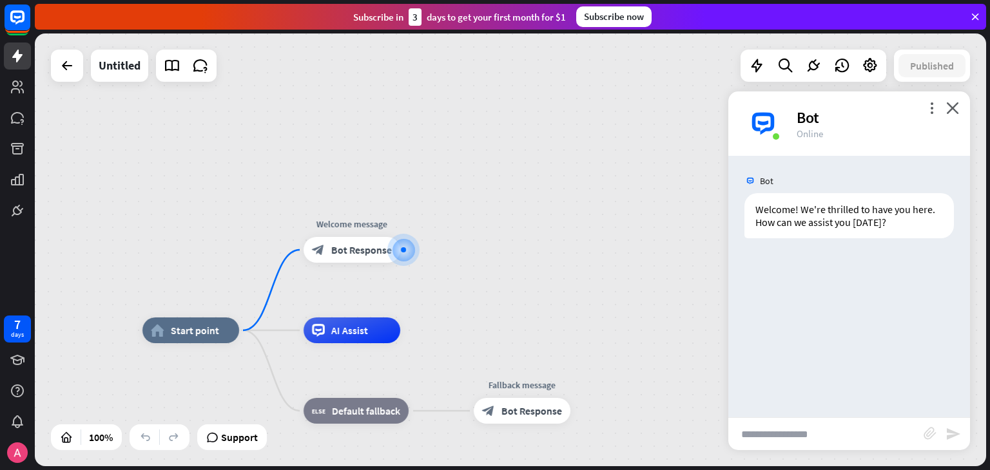
click at [781, 443] on input "text" at bounding box center [825, 434] width 195 height 32
type input "*****"
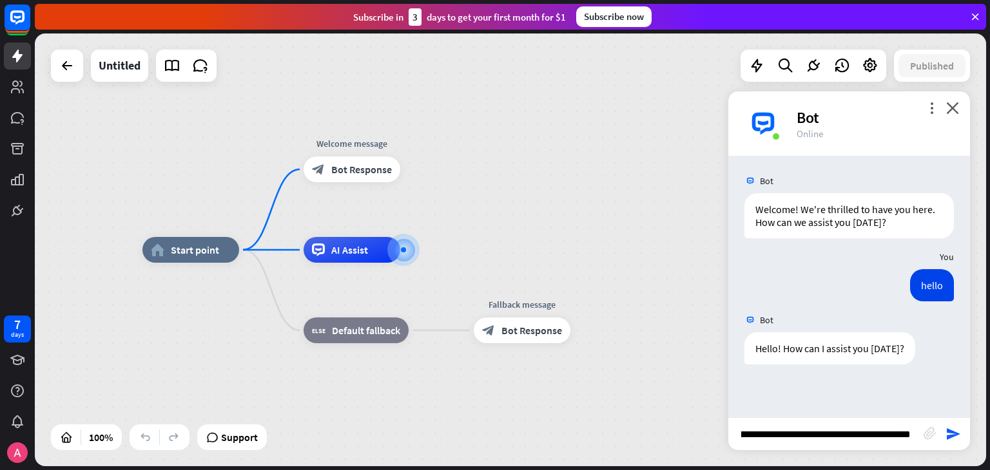
scroll to position [0, 71]
type input "**********"
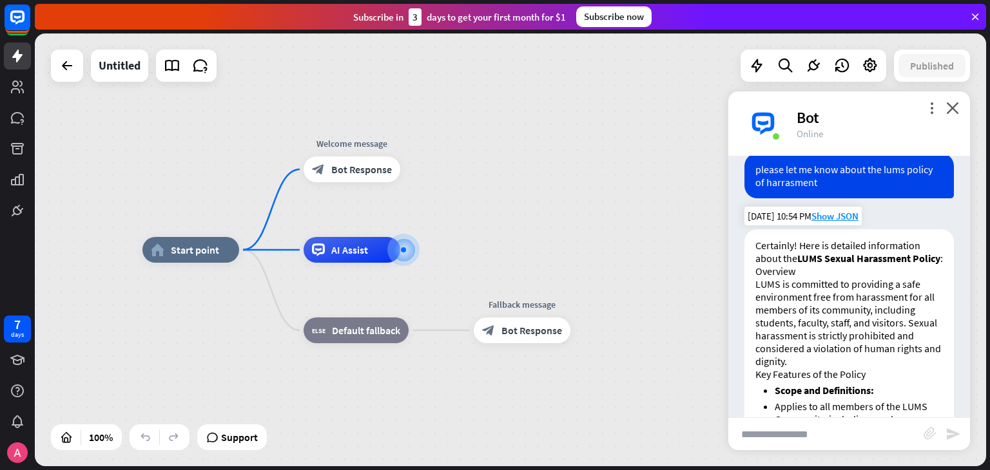
scroll to position [258, 0]
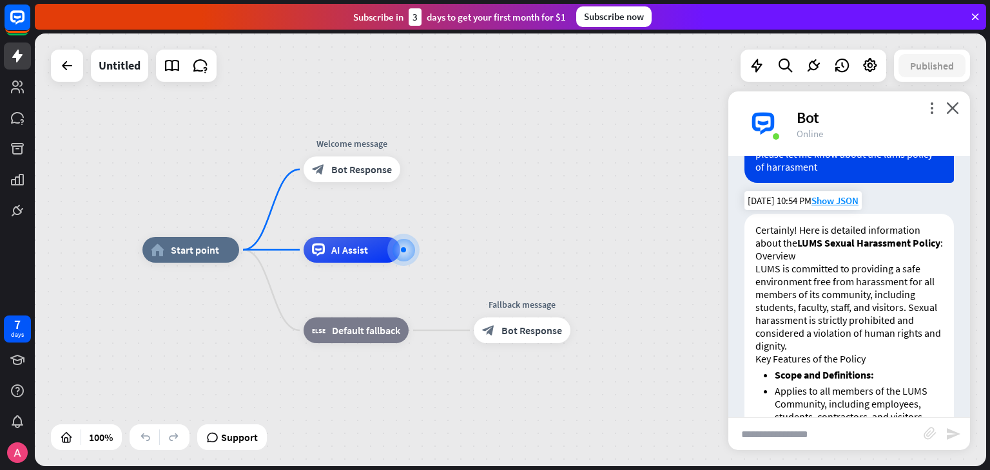
click at [810, 244] on strong "LUMS Sexual Harassment Policy" at bounding box center [868, 242] width 143 height 13
click at [822, 202] on span "Show JSON" at bounding box center [834, 201] width 47 height 12
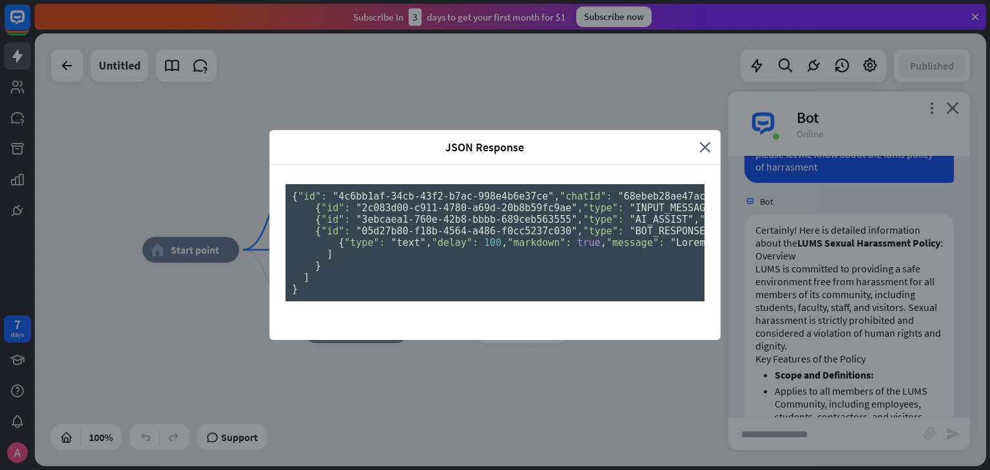
scroll to position [0, 0]
click at [699, 140] on icon "close" at bounding box center [705, 147] width 12 height 15
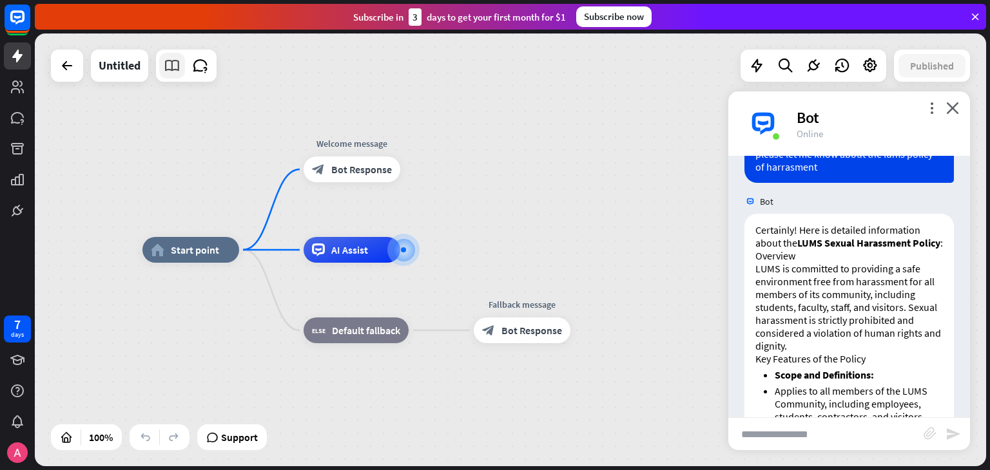
click at [175, 73] on icon at bounding box center [172, 65] width 17 height 17
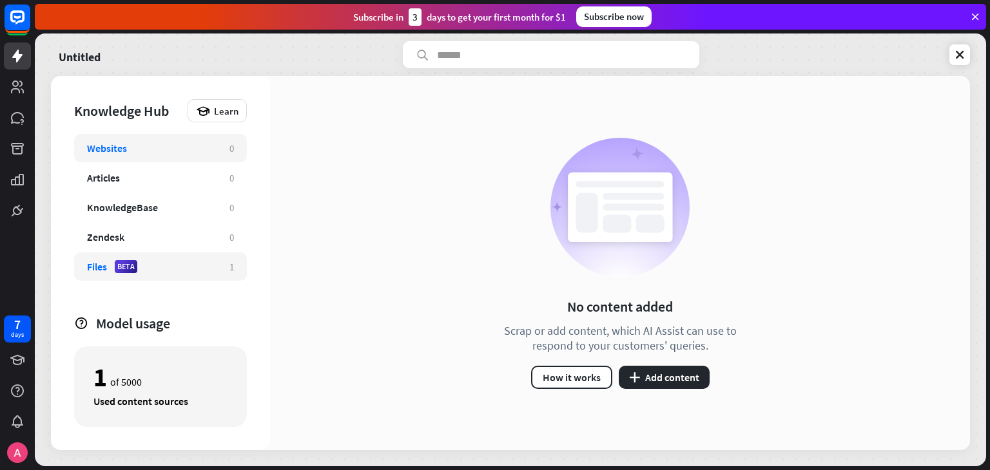
click at [154, 274] on div "Files BETA 1" at bounding box center [160, 267] width 173 height 28
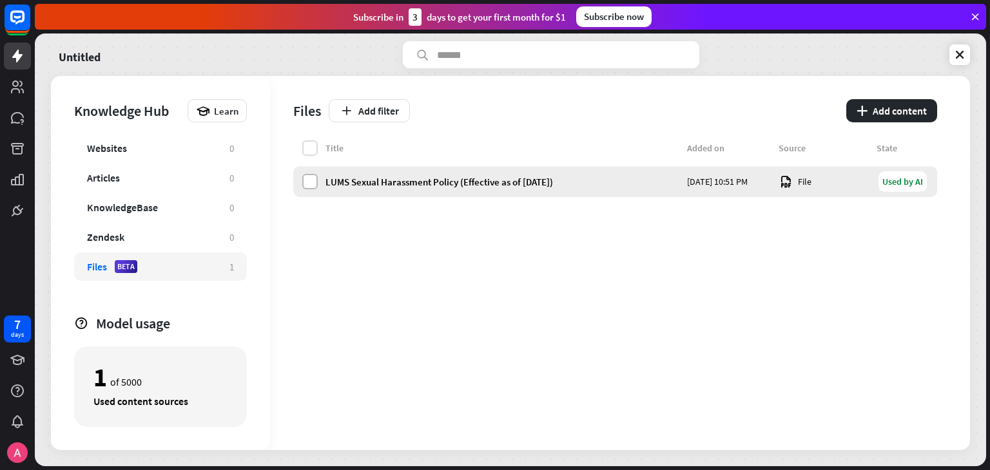
click at [314, 177] on label at bounding box center [309, 181] width 15 height 15
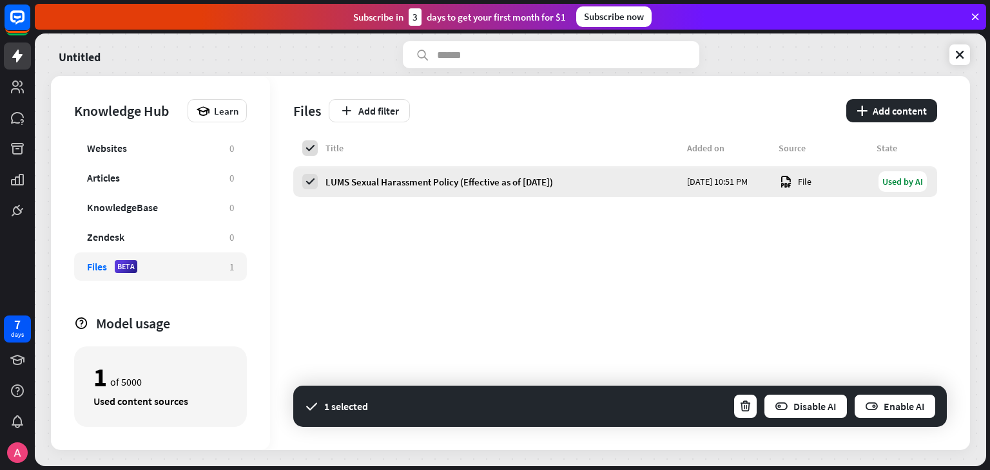
click at [893, 186] on div "Used by AI" at bounding box center [902, 181] width 48 height 21
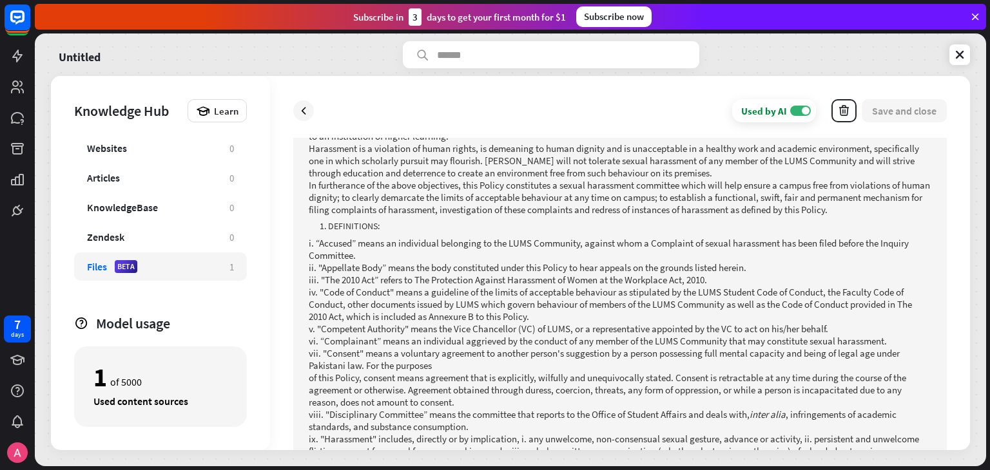
scroll to position [387, 0]
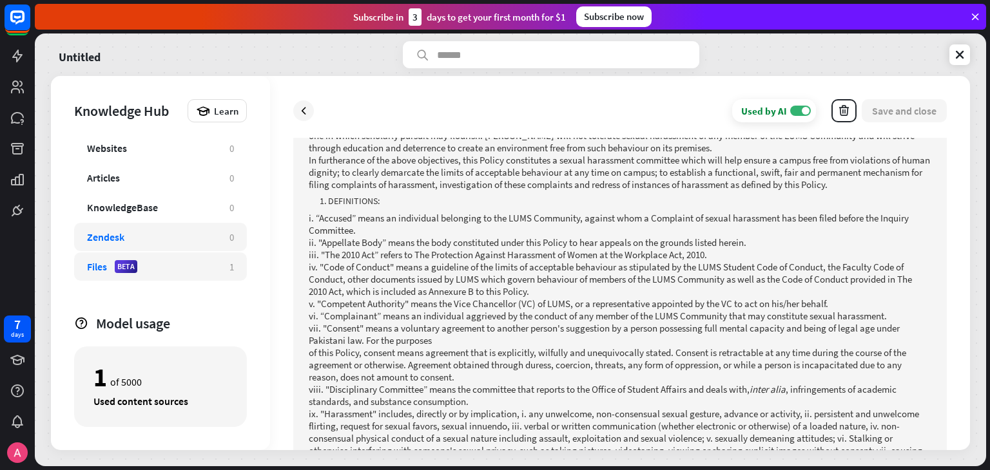
click at [117, 235] on div "Zendesk" at bounding box center [105, 237] width 37 height 13
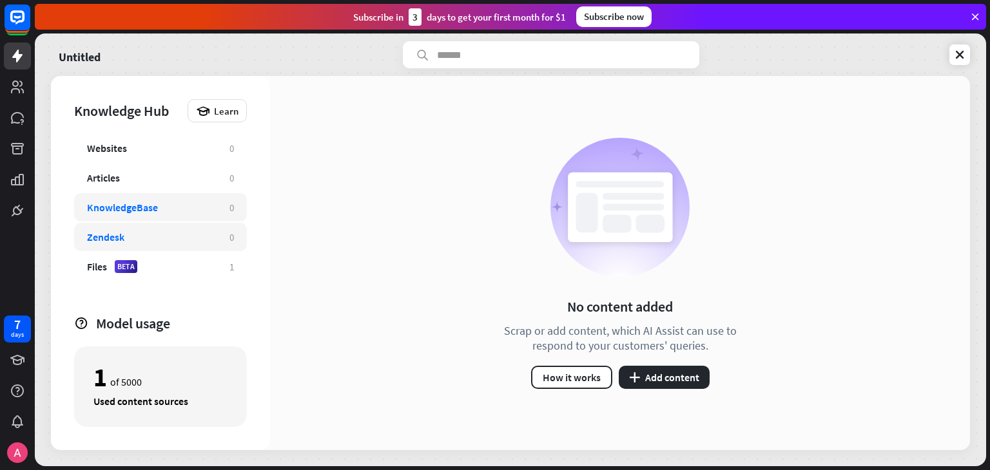
click at [119, 204] on div "KnowledgeBase" at bounding box center [122, 207] width 71 height 13
click at [116, 173] on div "Articles" at bounding box center [103, 177] width 33 height 13
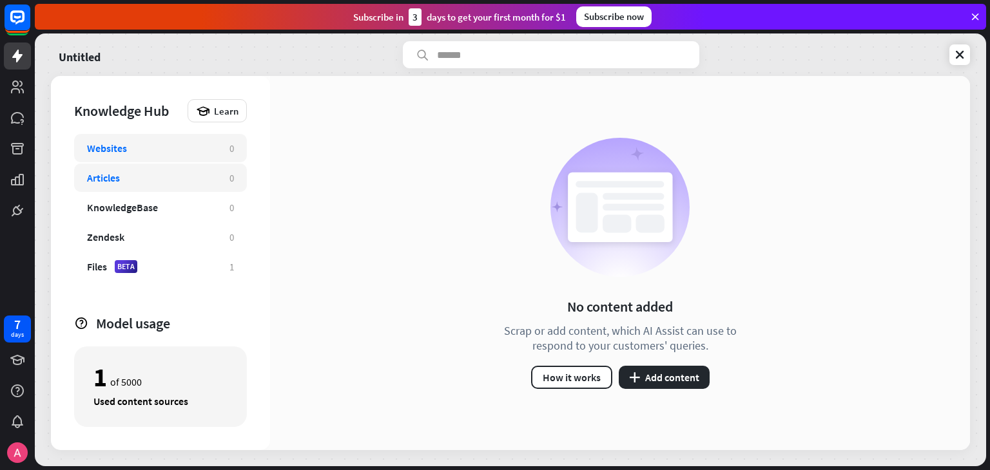
click at [122, 149] on div "Websites" at bounding box center [107, 148] width 40 height 13
click at [667, 377] on button "plus Add content" at bounding box center [663, 377] width 91 height 23
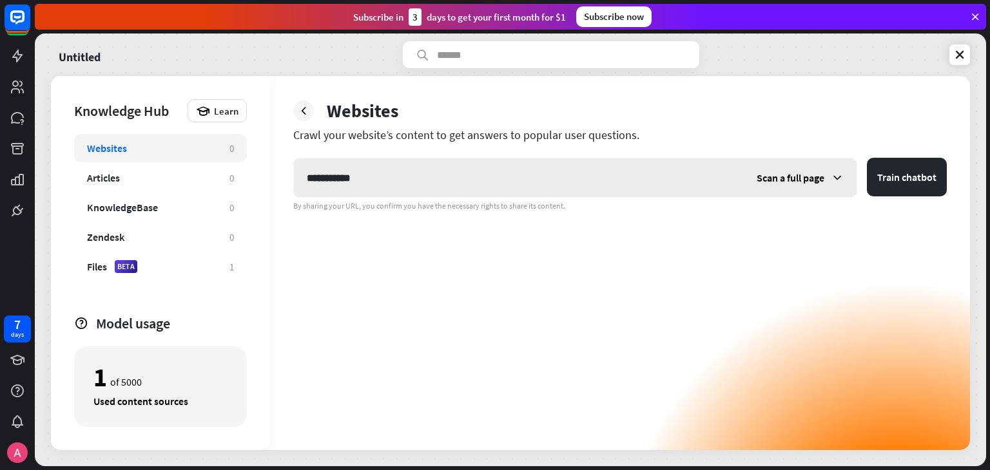
click at [867, 158] on button "Train chatbot" at bounding box center [907, 177] width 80 height 39
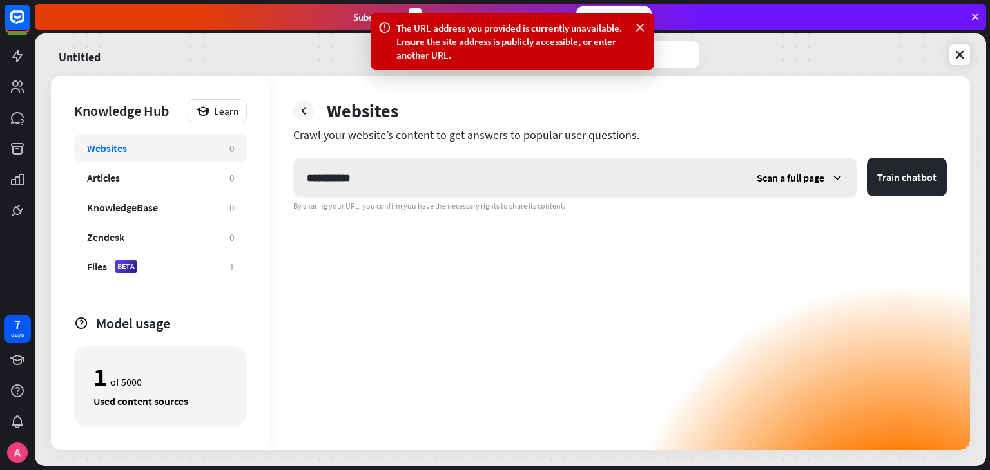
click at [408, 179] on input "**********" at bounding box center [519, 177] width 450 height 39
click at [867, 158] on button "Train chatbot" at bounding box center [907, 177] width 80 height 39
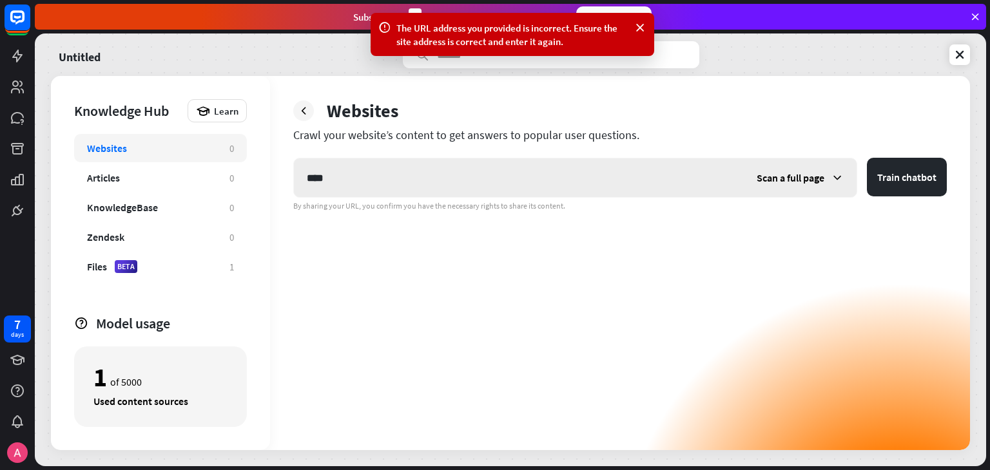
click at [786, 180] on span "Scan a full page" at bounding box center [790, 177] width 68 height 13
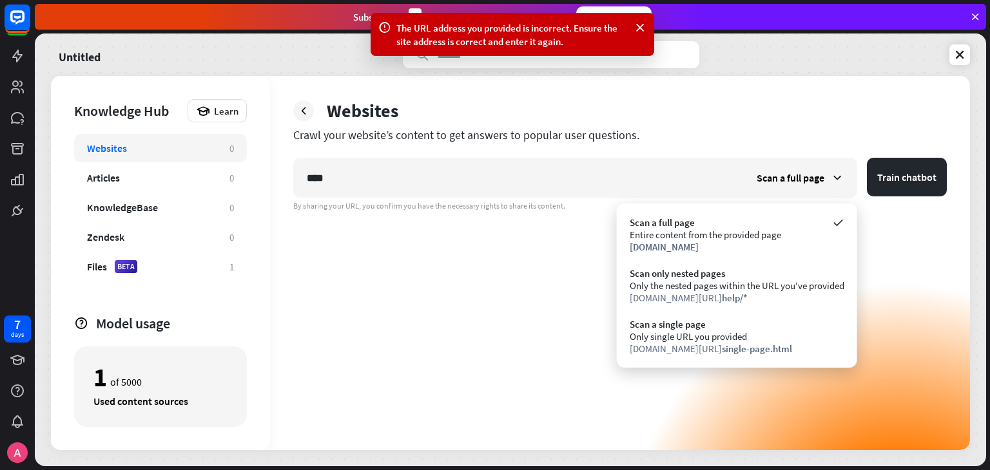
click at [666, 222] on div "Scan a full page" at bounding box center [736, 222] width 215 height 12
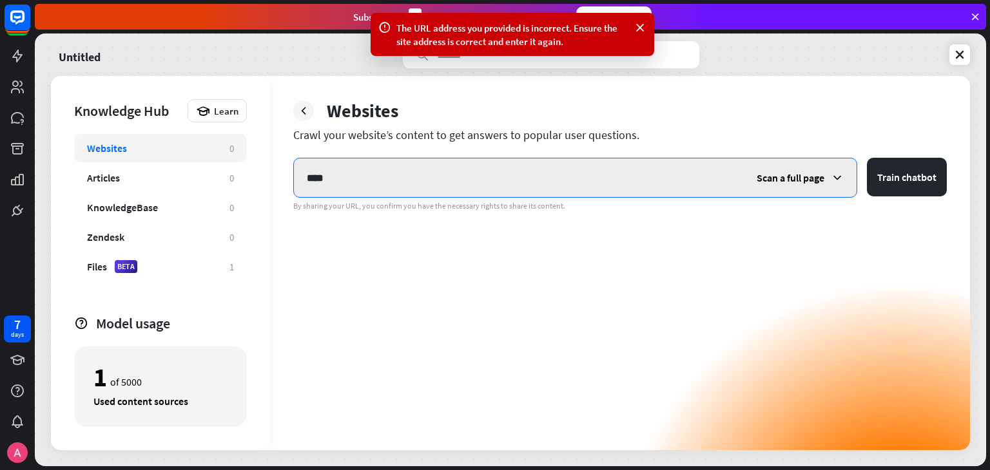
click at [349, 178] on input "****" at bounding box center [519, 177] width 450 height 39
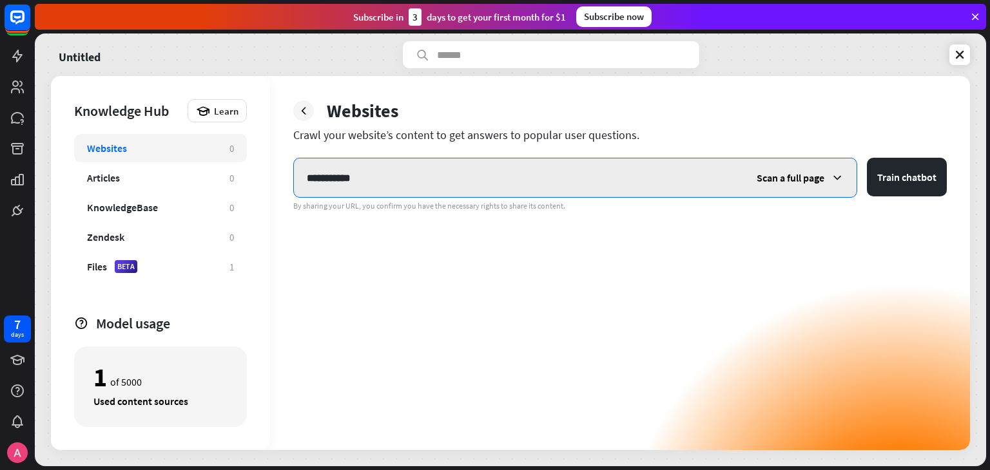
type input "**********"
click at [867, 158] on button "Train chatbot" at bounding box center [907, 177] width 80 height 39
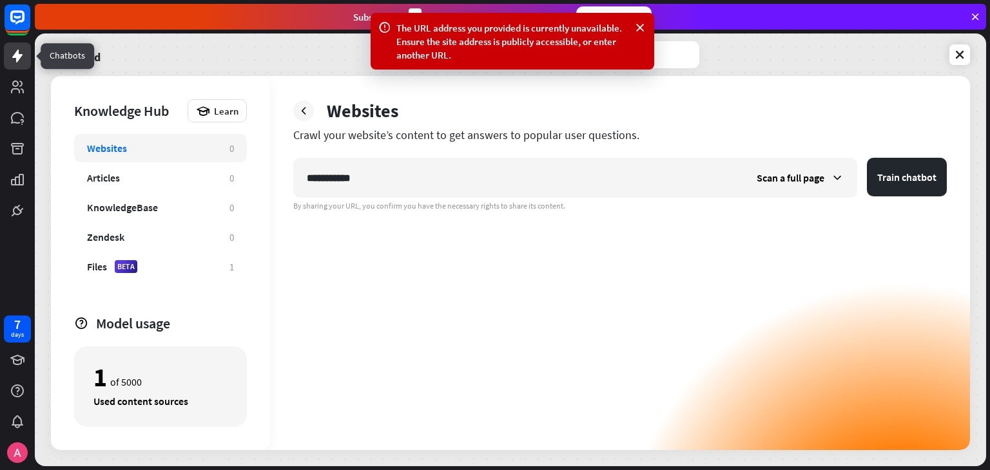
click at [13, 64] on link at bounding box center [17, 56] width 27 height 27
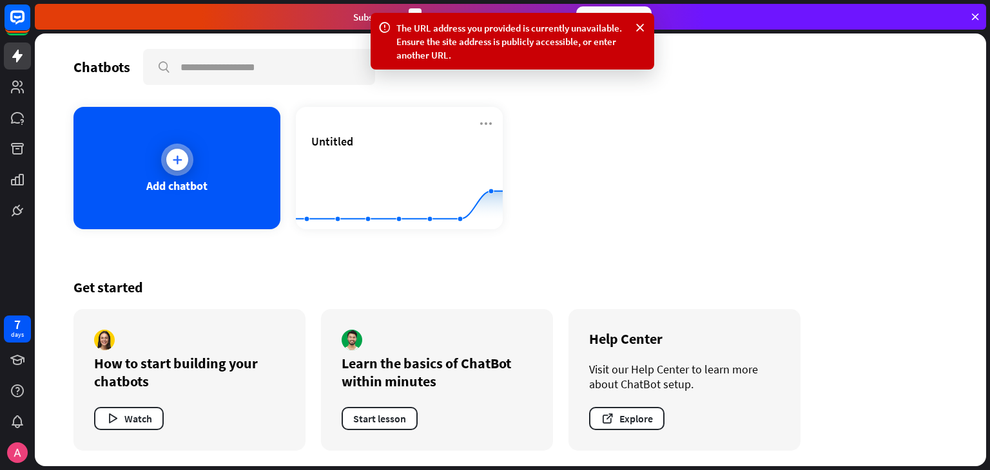
click at [173, 155] on icon at bounding box center [177, 159] width 13 height 13
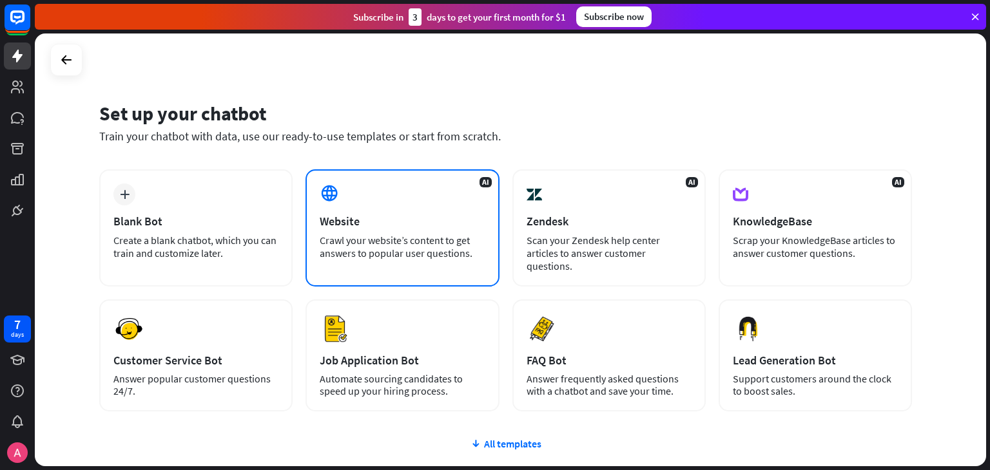
click at [365, 227] on div "Website" at bounding box center [402, 221] width 165 height 15
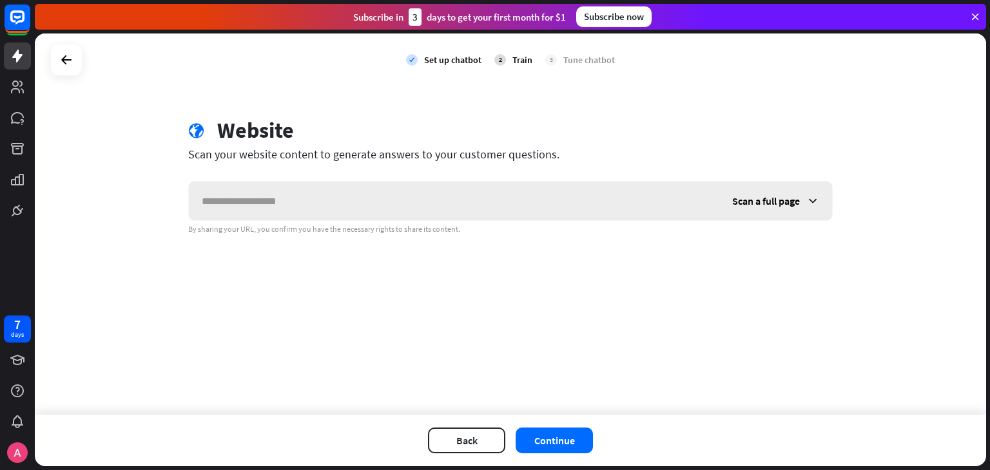
click at [293, 207] on input "text" at bounding box center [454, 201] width 530 height 39
type input "**********"
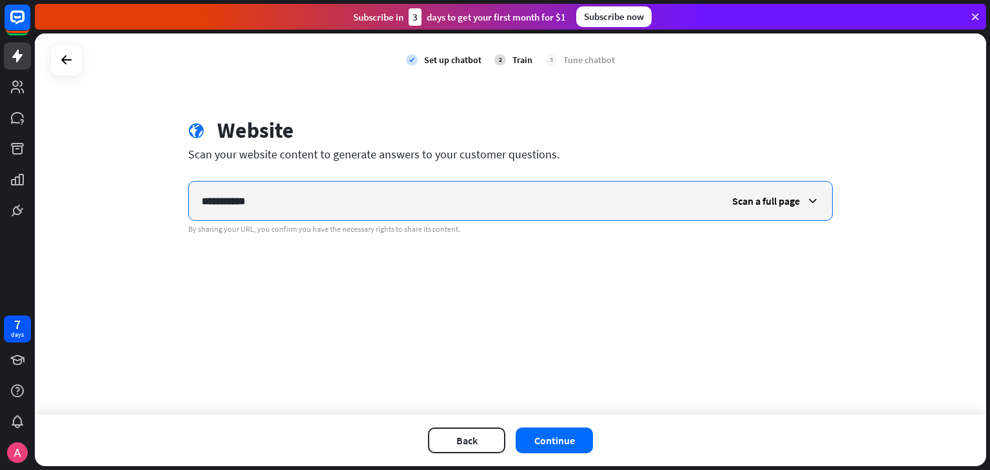
drag, startPoint x: 405, startPoint y: 195, endPoint x: 184, endPoint y: 209, distance: 220.8
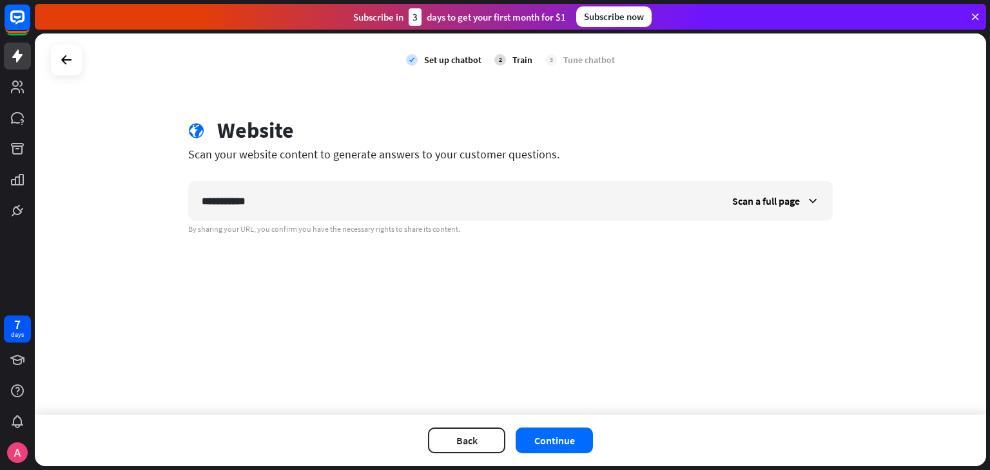
drag, startPoint x: 184, startPoint y: 209, endPoint x: 431, endPoint y: 160, distance: 251.6
click at [431, 156] on div "Scan your website content to generate answers to your customer questions." at bounding box center [510, 154] width 644 height 15
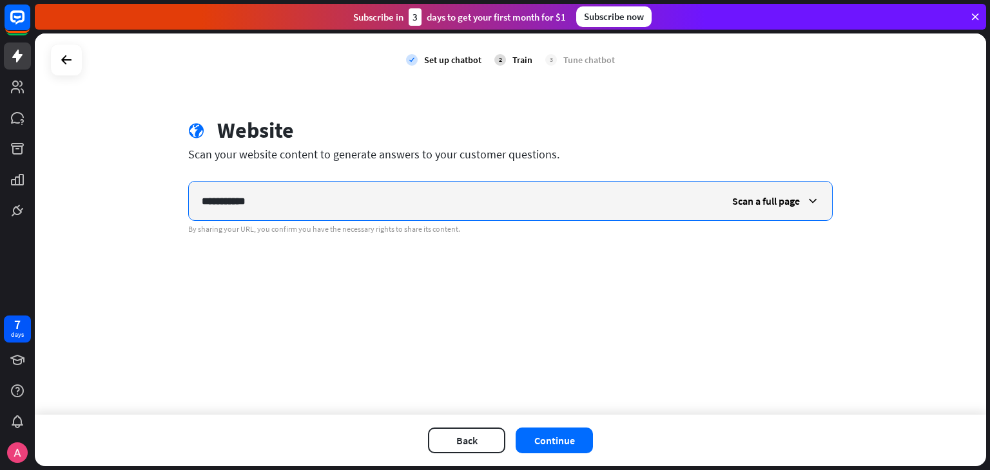
drag, startPoint x: 286, startPoint y: 209, endPoint x: 112, endPoint y: 193, distance: 174.7
click at [112, 193] on div "**********" at bounding box center [510, 224] width 951 height 381
paste input "**********"
type input "**********"
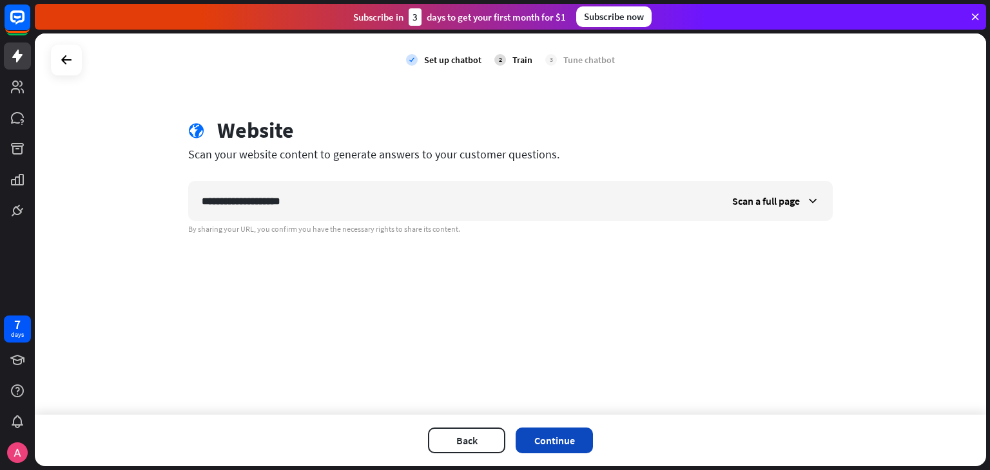
click at [544, 440] on button "Continue" at bounding box center [553, 441] width 77 height 26
click at [39, 52] on div "check Set up chatbot 2 Train 3 Tune chatbot" at bounding box center [510, 60] width 951 height 53
click at [62, 57] on icon at bounding box center [66, 59] width 15 height 15
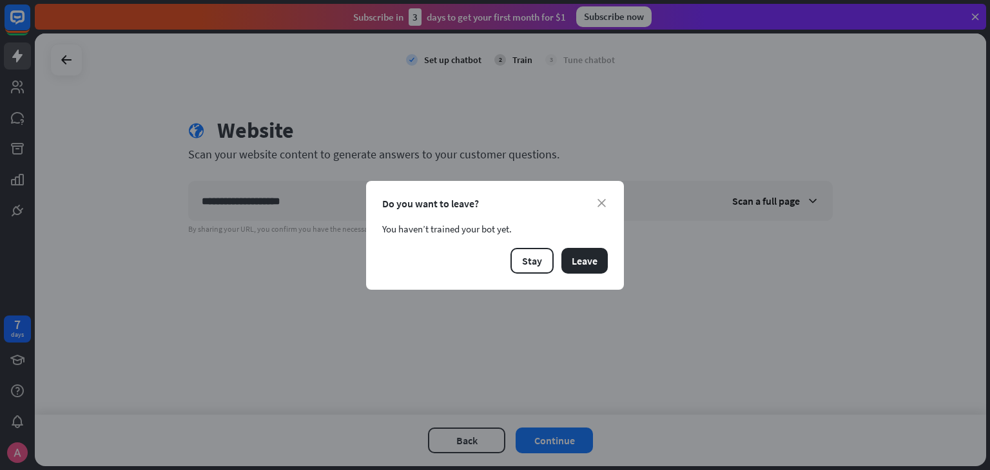
click at [611, 263] on div "close Do you want to leave? You haven’t trained your bot yet. Stay Leave" at bounding box center [495, 235] width 258 height 109
click at [598, 262] on button "Leave" at bounding box center [584, 261] width 46 height 26
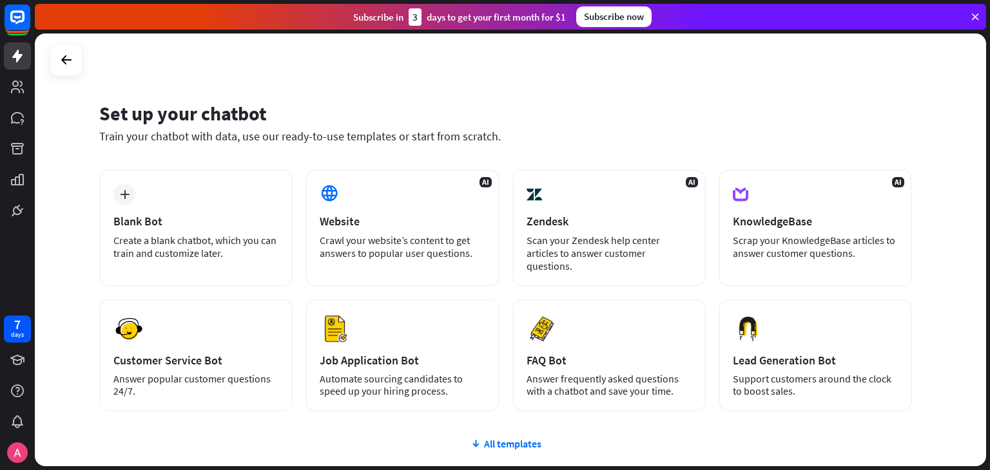
click at [54, 50] on div at bounding box center [66, 60] width 32 height 32
click at [61, 64] on icon at bounding box center [66, 59] width 15 height 15
